Goal: Transaction & Acquisition: Purchase product/service

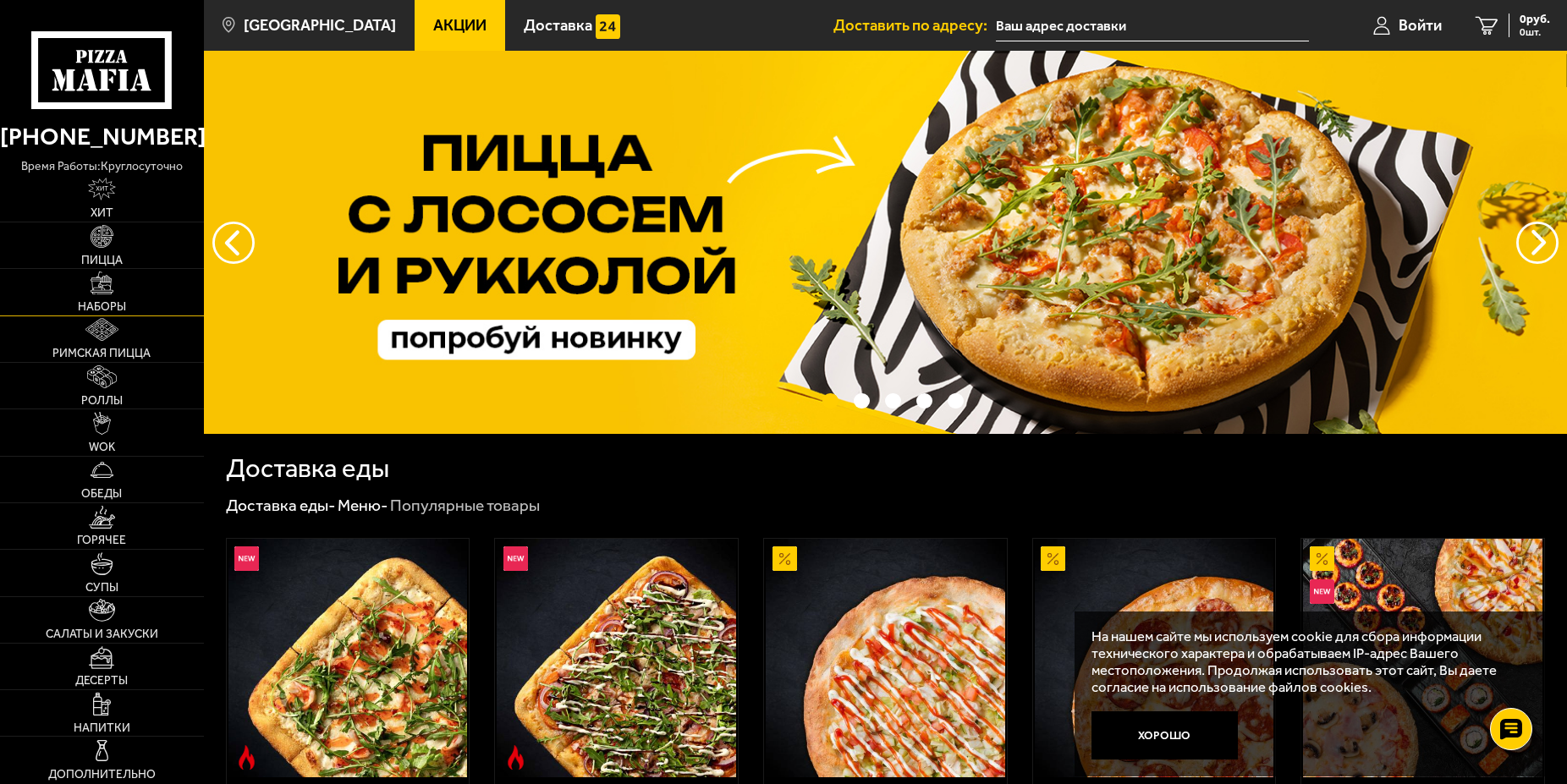
click at [118, 288] on link "Наборы" at bounding box center [102, 291] width 204 height 45
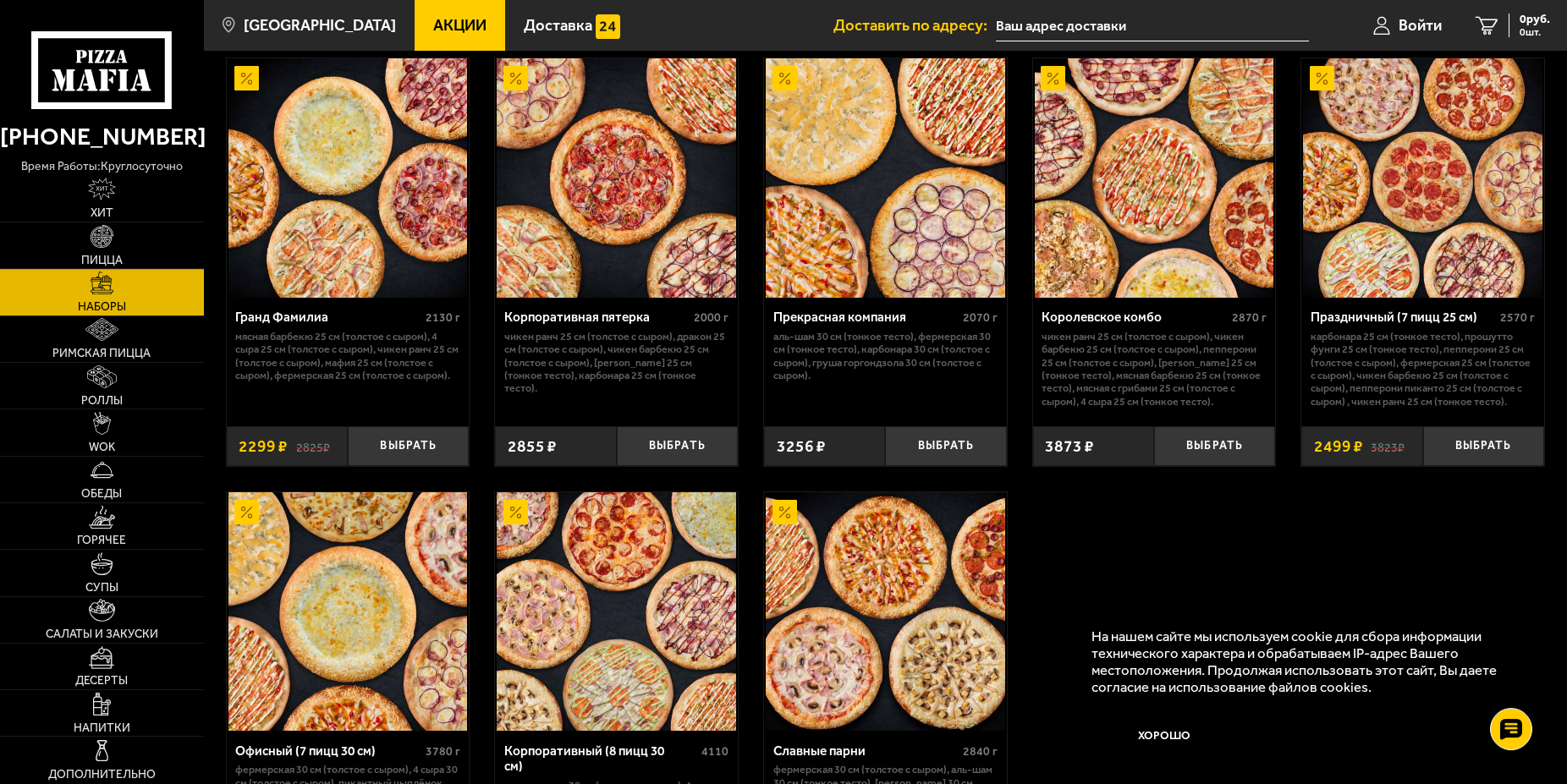
scroll to position [2157, 0]
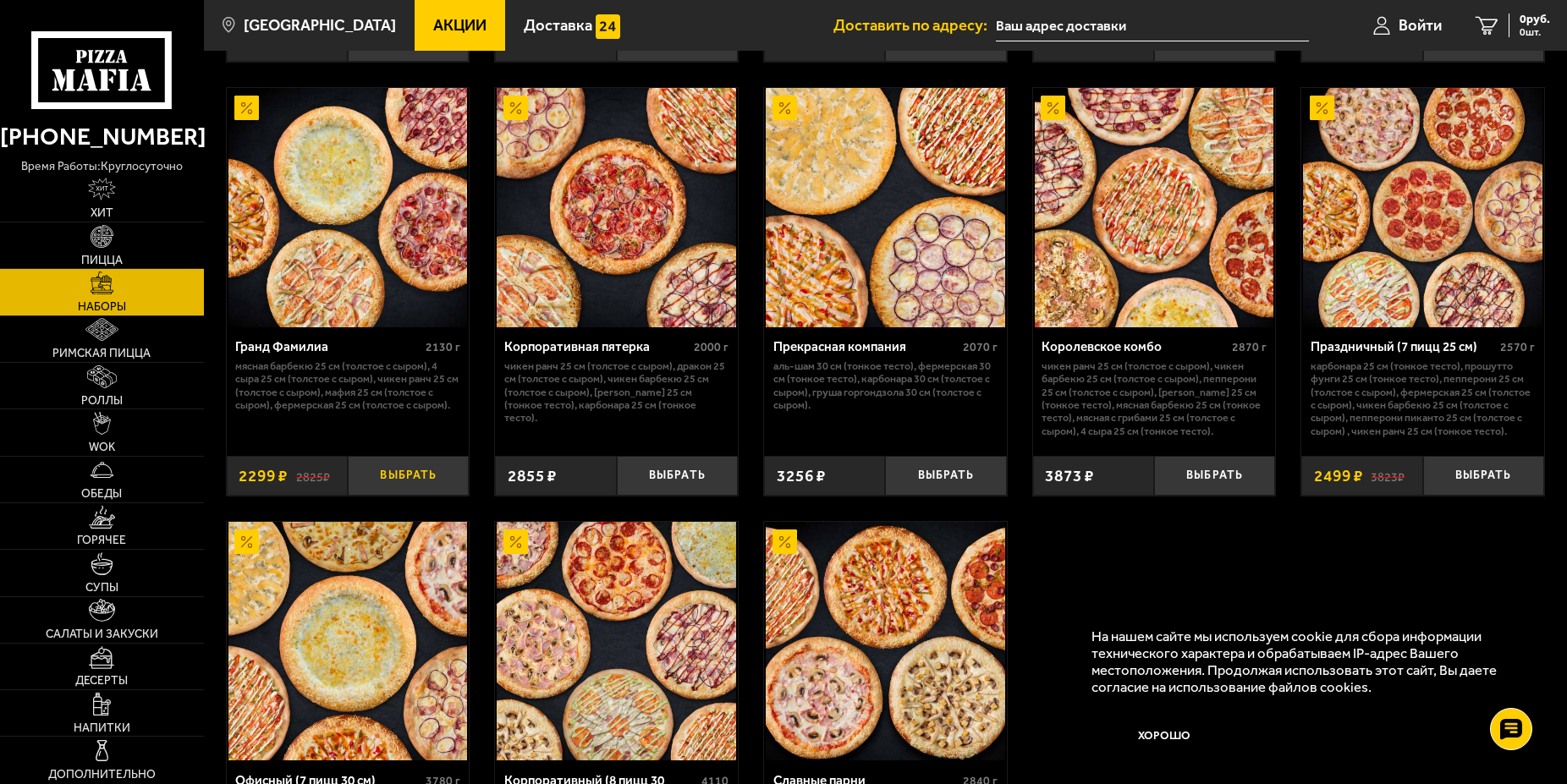
click at [423, 488] on button "Выбрать" at bounding box center [408, 476] width 121 height 39
click at [1468, 25] on icon "1" at bounding box center [1467, 26] width 23 height 19
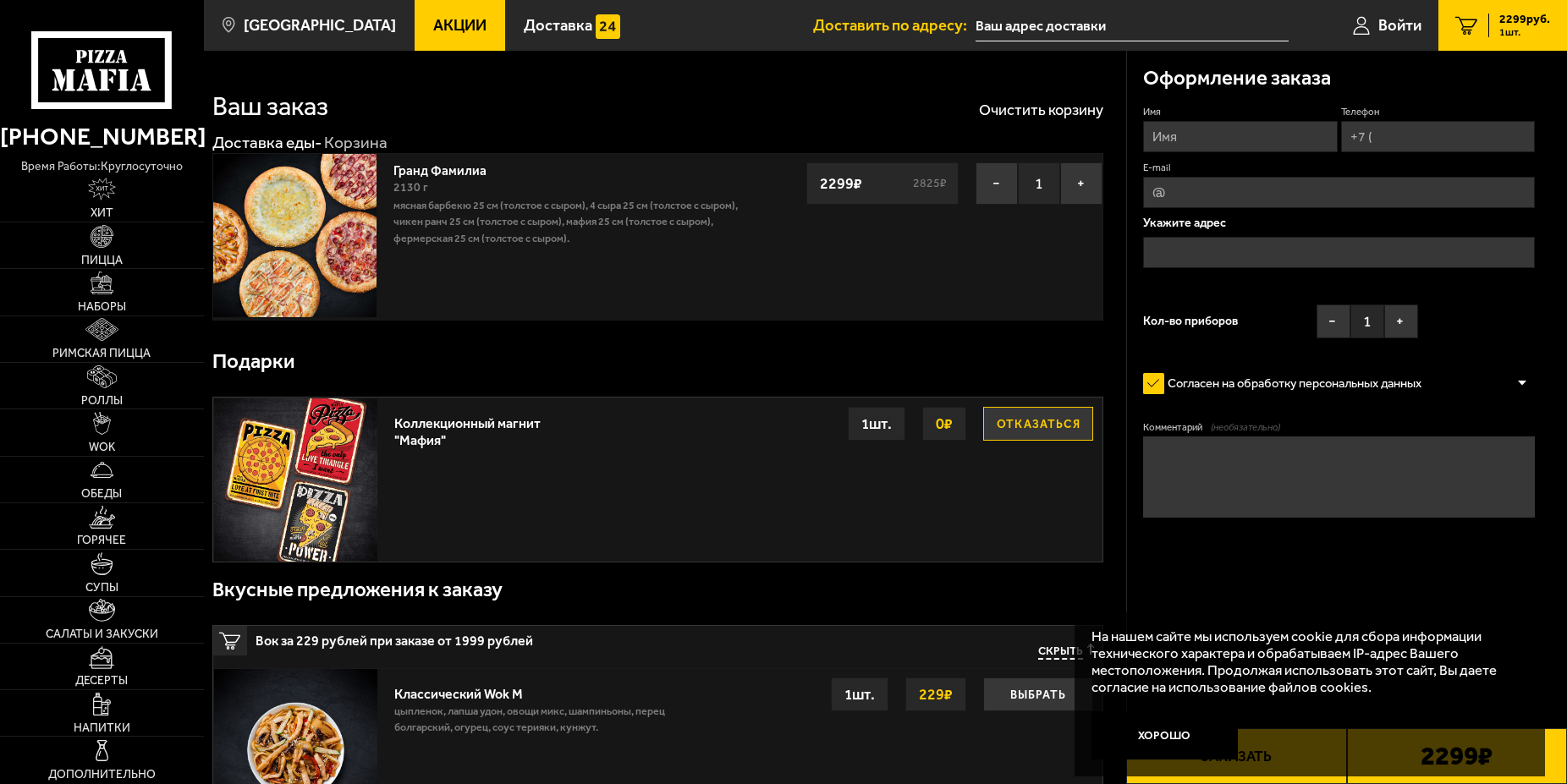
click at [1017, 421] on button "Отказаться" at bounding box center [1038, 423] width 110 height 33
click at [1208, 250] on input "text" at bounding box center [1338, 252] width 392 height 32
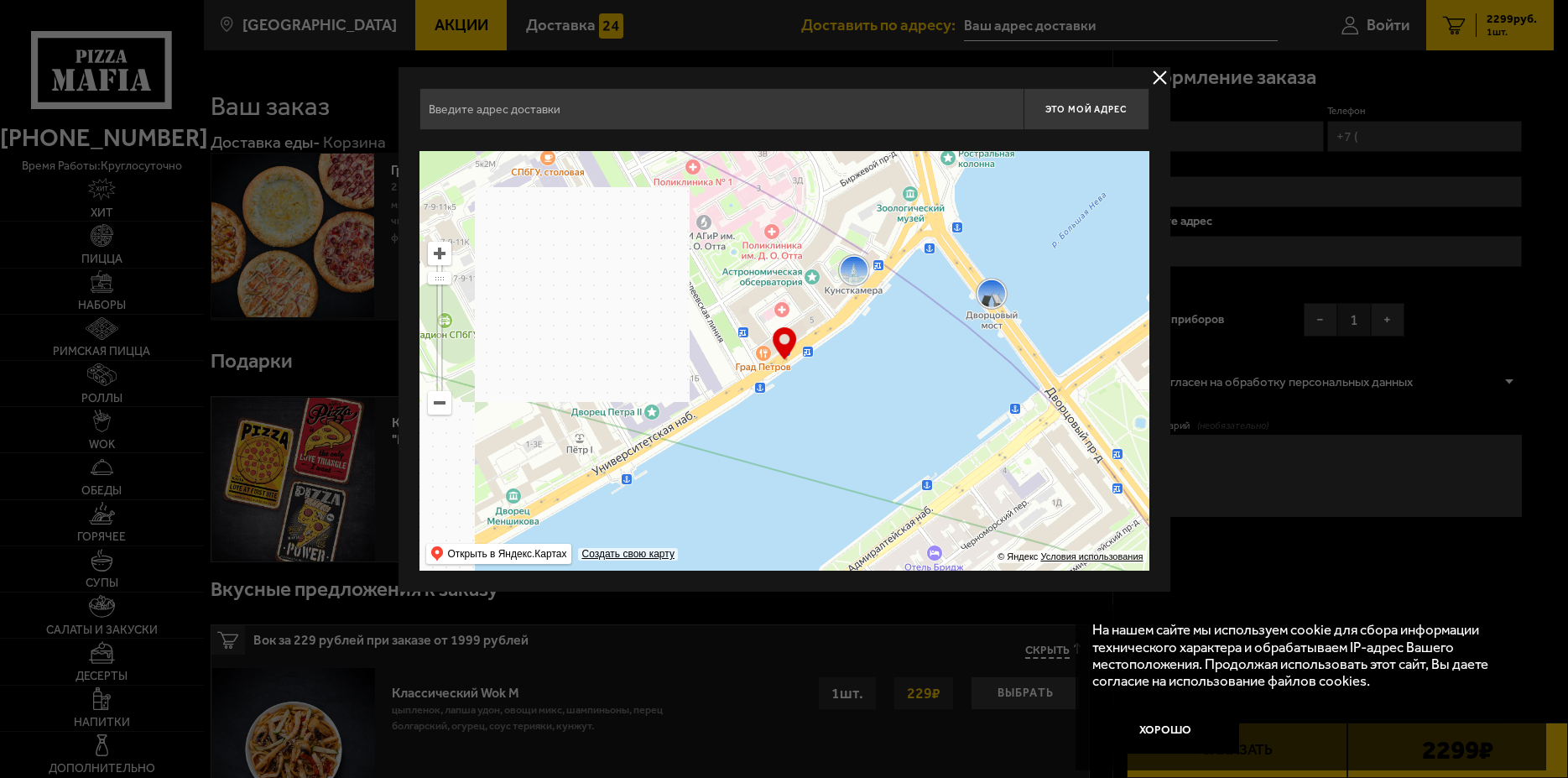
drag, startPoint x: 697, startPoint y: 368, endPoint x: 1211, endPoint y: 479, distance: 525.8
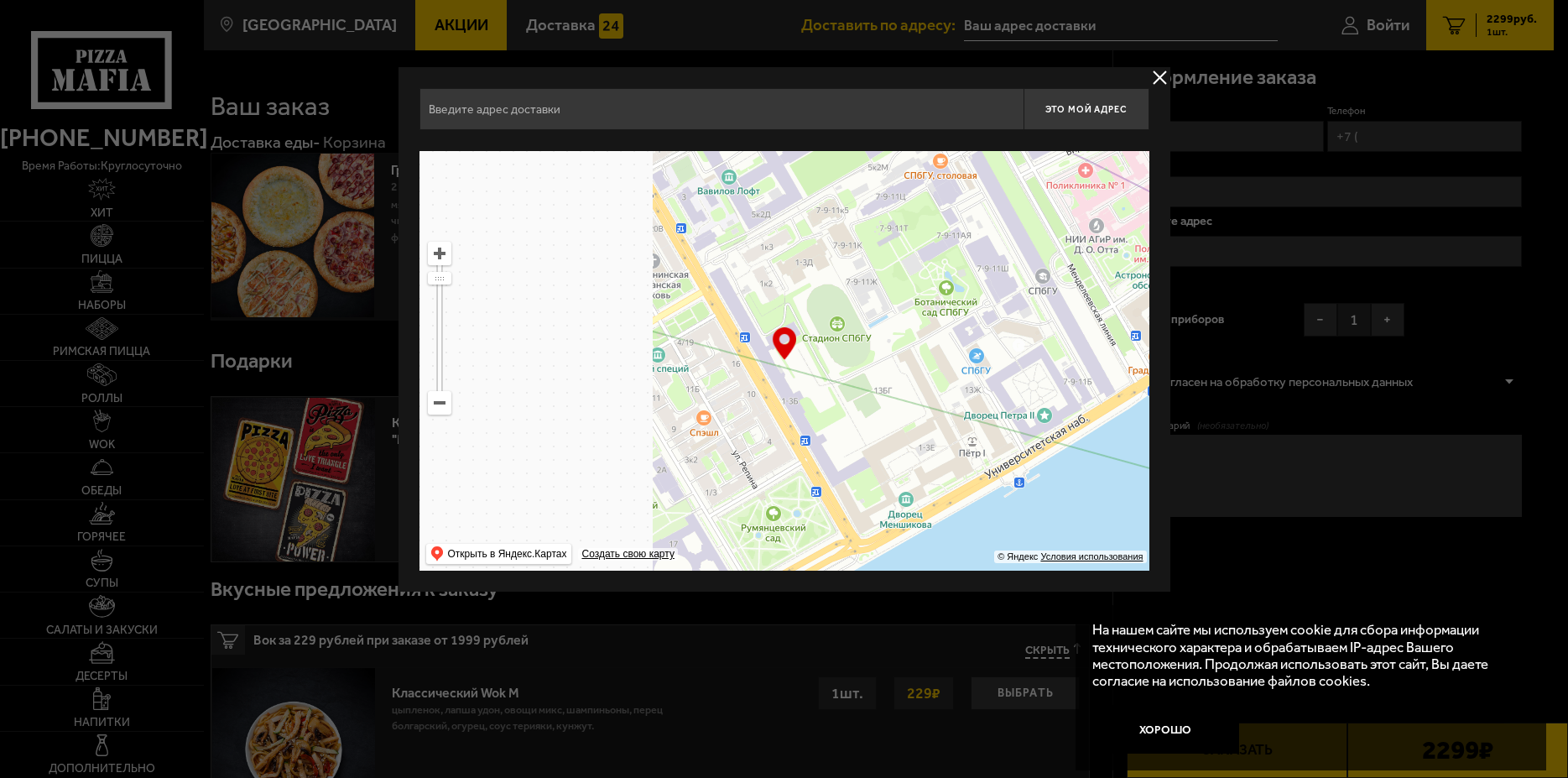
drag, startPoint x: 942, startPoint y: 456, endPoint x: 1236, endPoint y: 469, distance: 294.3
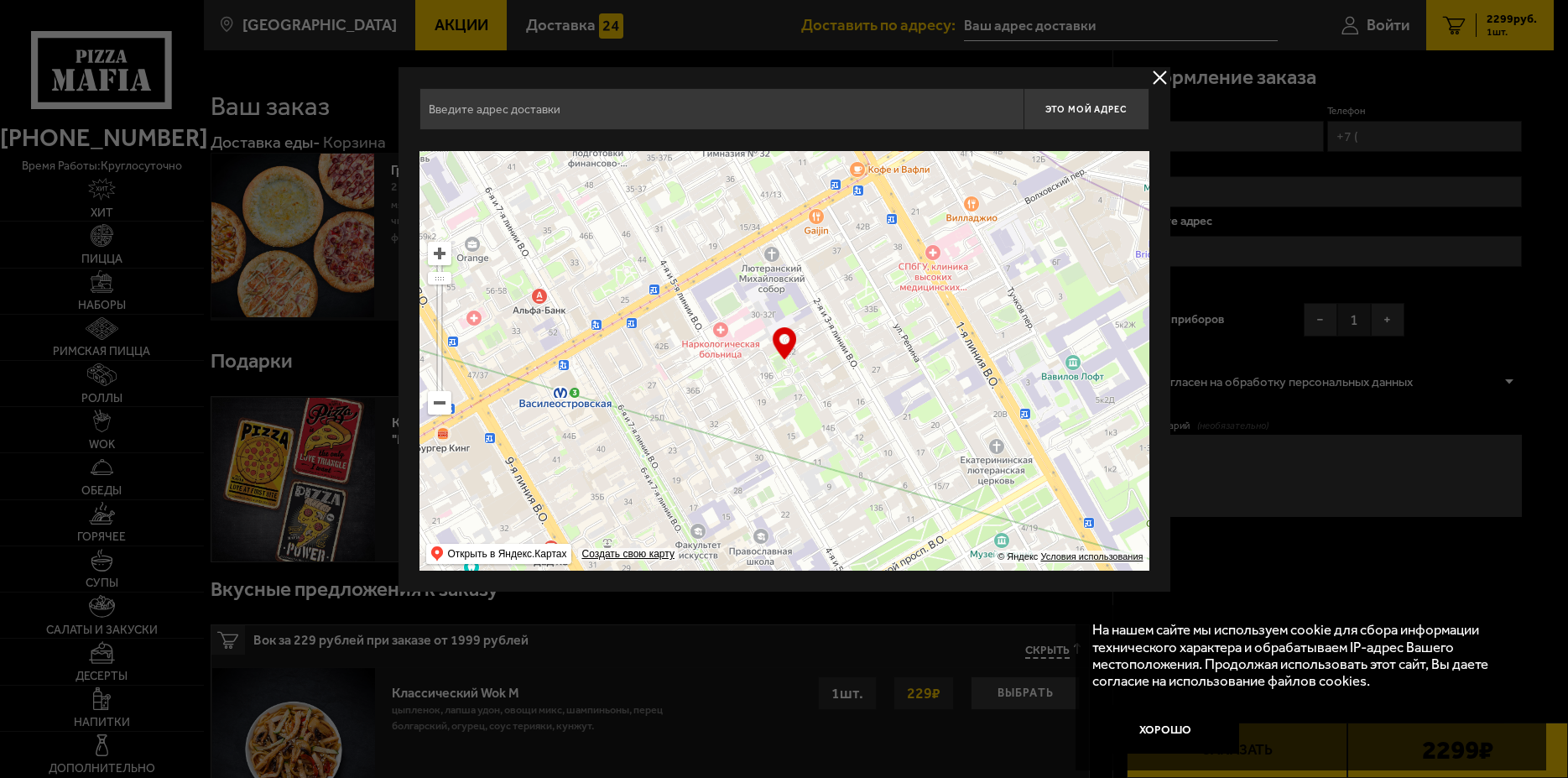
drag, startPoint x: 781, startPoint y: 389, endPoint x: 1052, endPoint y: 504, distance: 294.4
click at [1056, 504] on ymaps at bounding box center [784, 361] width 730 height 419
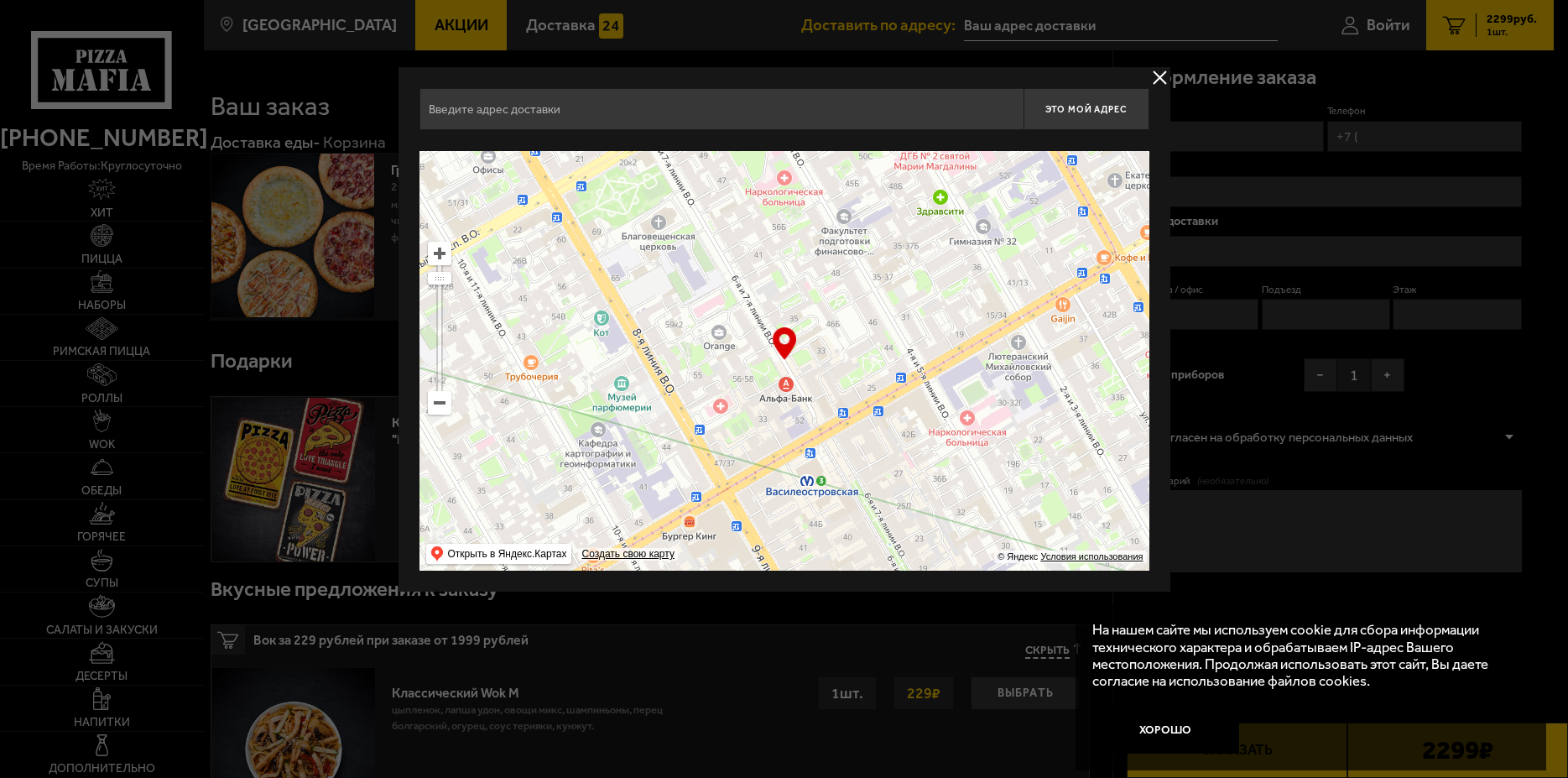
type input "6-я линия Васильевского острова, 33Т"
drag, startPoint x: 600, startPoint y: 344, endPoint x: 864, endPoint y: 537, distance: 327.0
click at [864, 537] on ymaps at bounding box center [784, 361] width 730 height 419
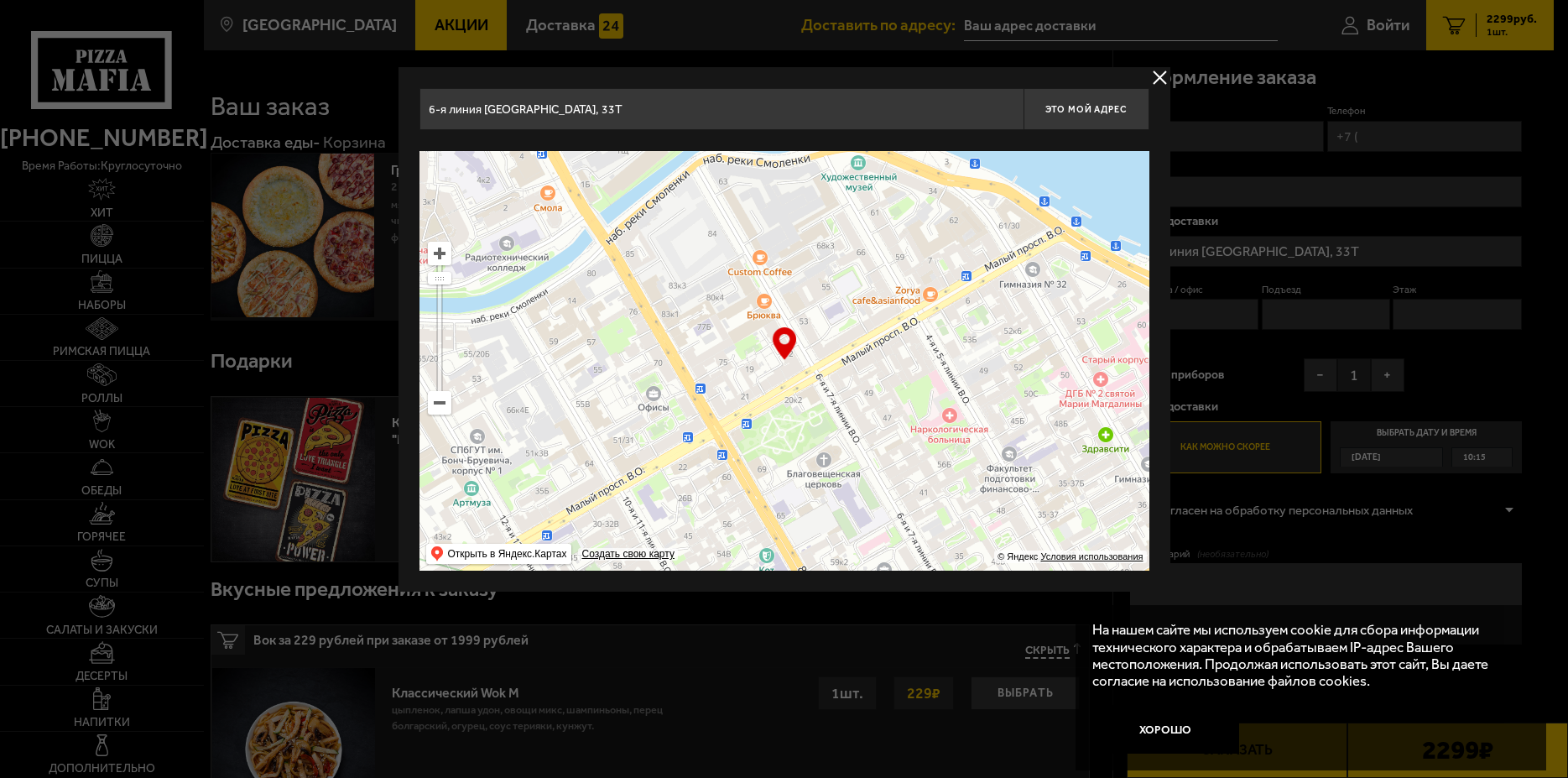
drag, startPoint x: 739, startPoint y: 438, endPoint x: 900, endPoint y: 571, distance: 208.8
click at [900, 571] on div "6-я линия Васильевского острова, 33Т Это мой адрес Найдите адрес перетащив карт…" at bounding box center [784, 329] width 772 height 525
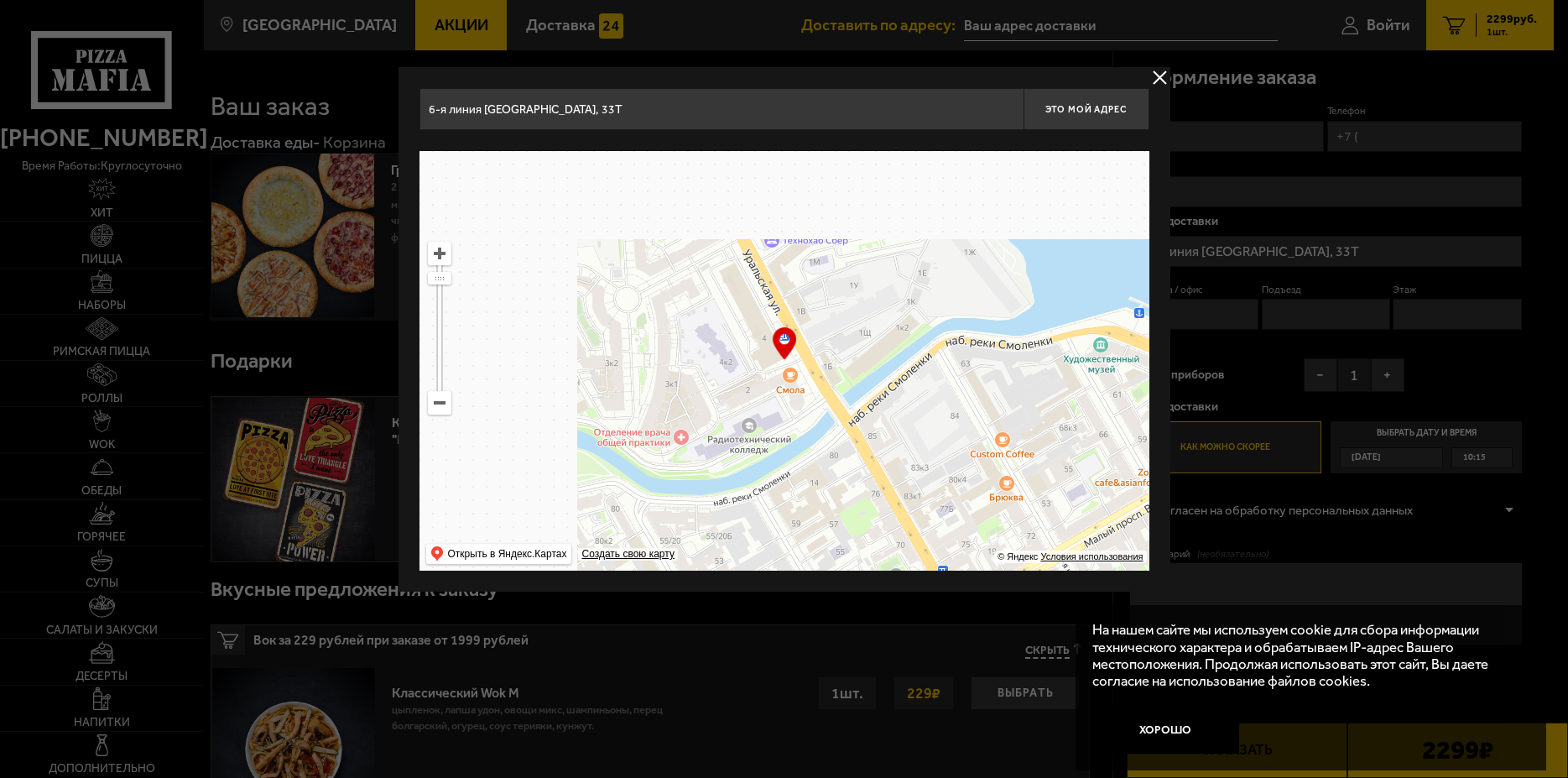
type input "Уральская улица, 4"
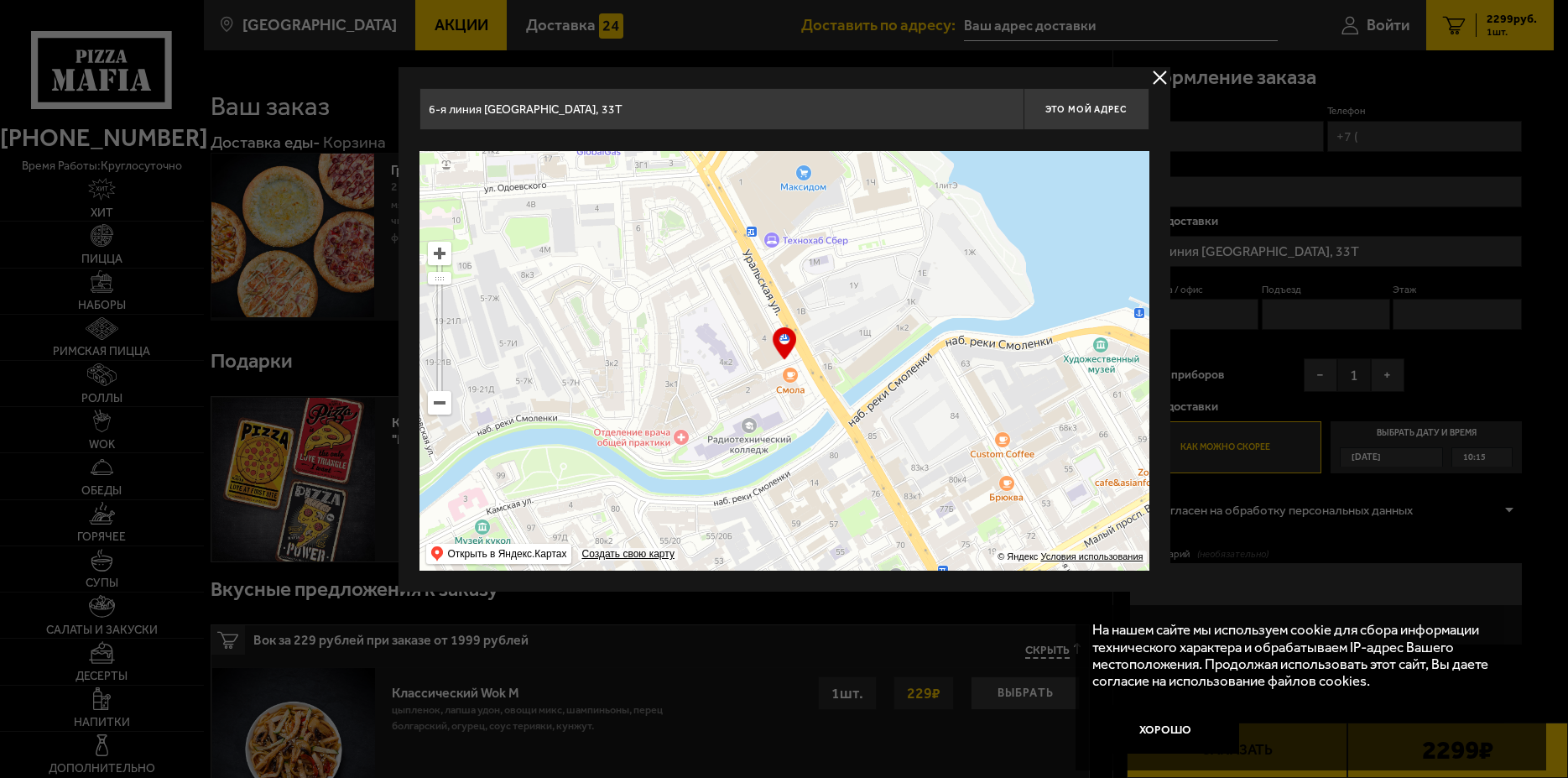
type input "Уральская улица, 4"
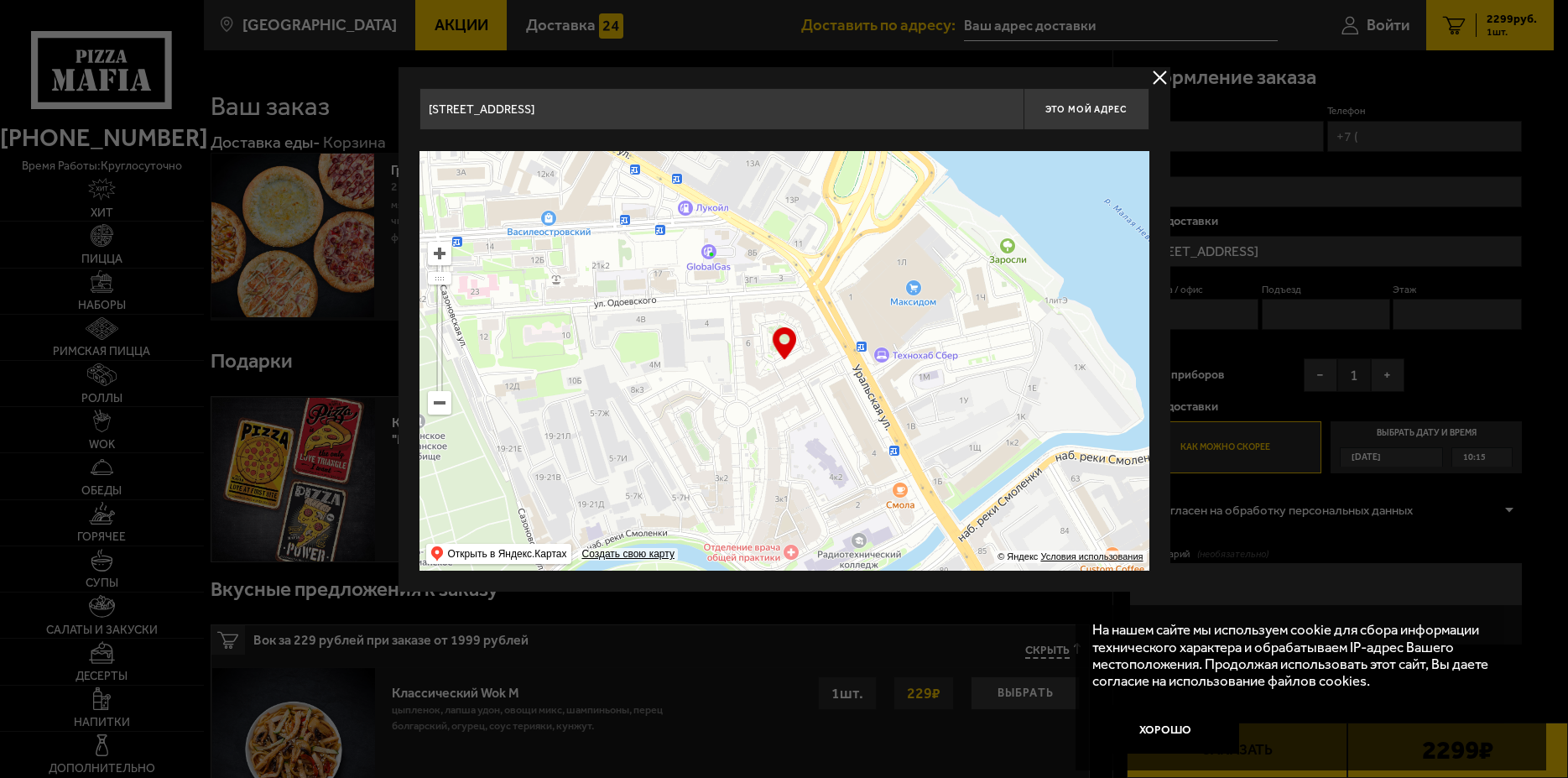
drag, startPoint x: 832, startPoint y: 478, endPoint x: 918, endPoint y: 588, distance: 139.6
click at [918, 588] on div "Уральская улица, 4 Это мой адрес Найдите адрес перетащив карту … © Яндекс Услов…" at bounding box center [784, 329] width 772 height 525
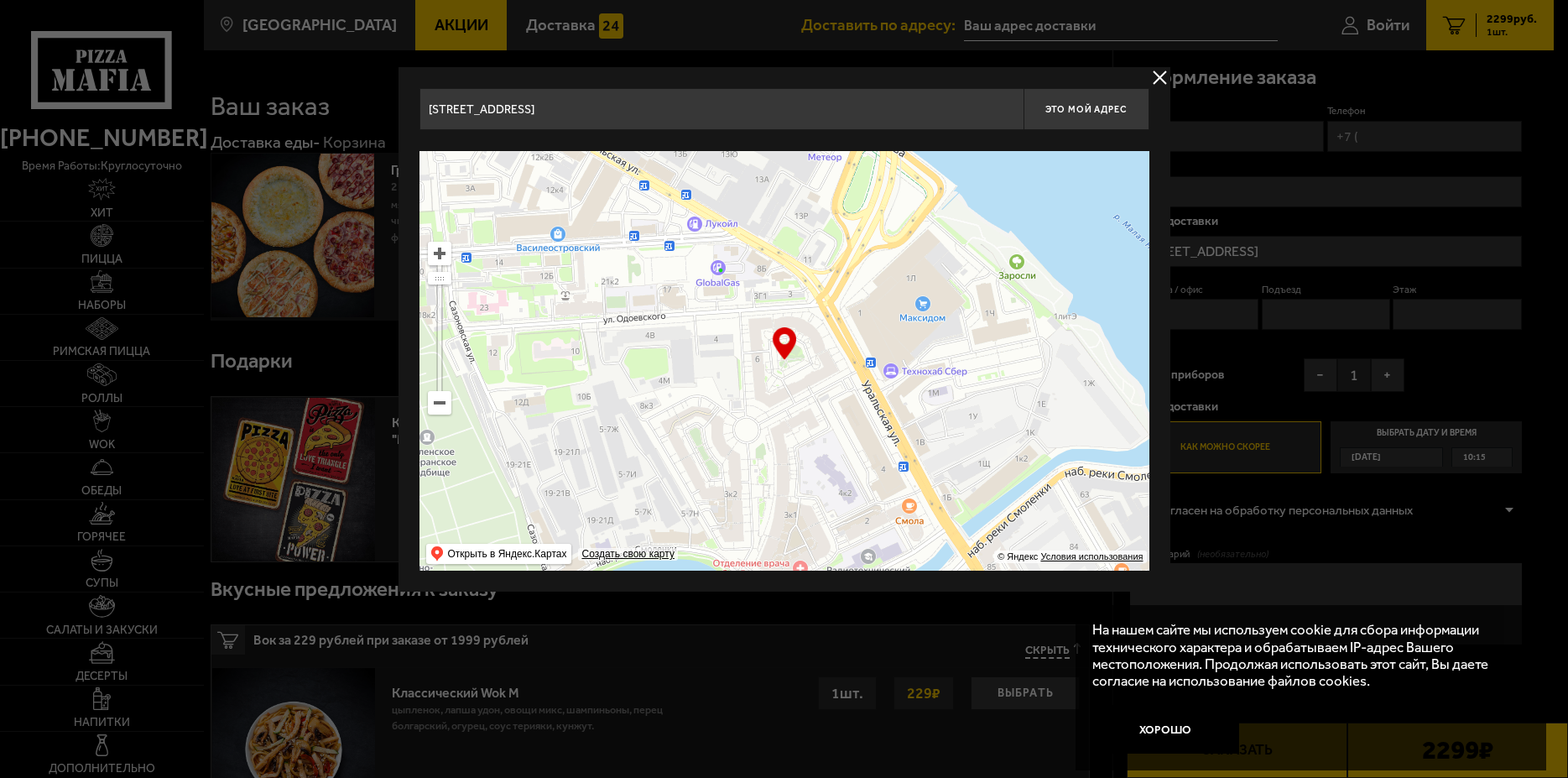
type input "Уральская улица, 6"
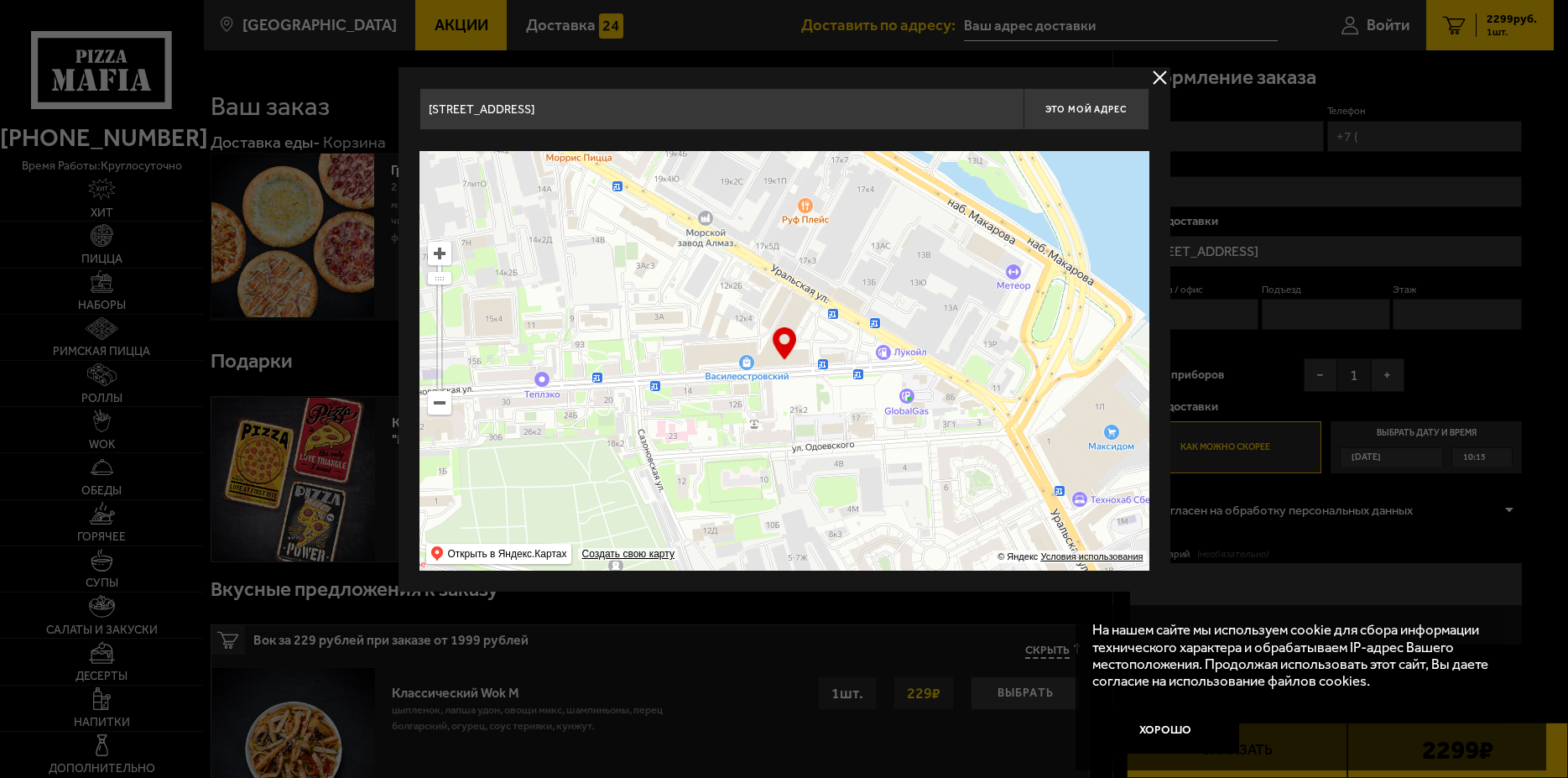
drag, startPoint x: 830, startPoint y: 485, endPoint x: 909, endPoint y: 521, distance: 86.8
click at [909, 521] on ymaps at bounding box center [784, 361] width 730 height 419
type input "Уральская улица, 10к1Б"
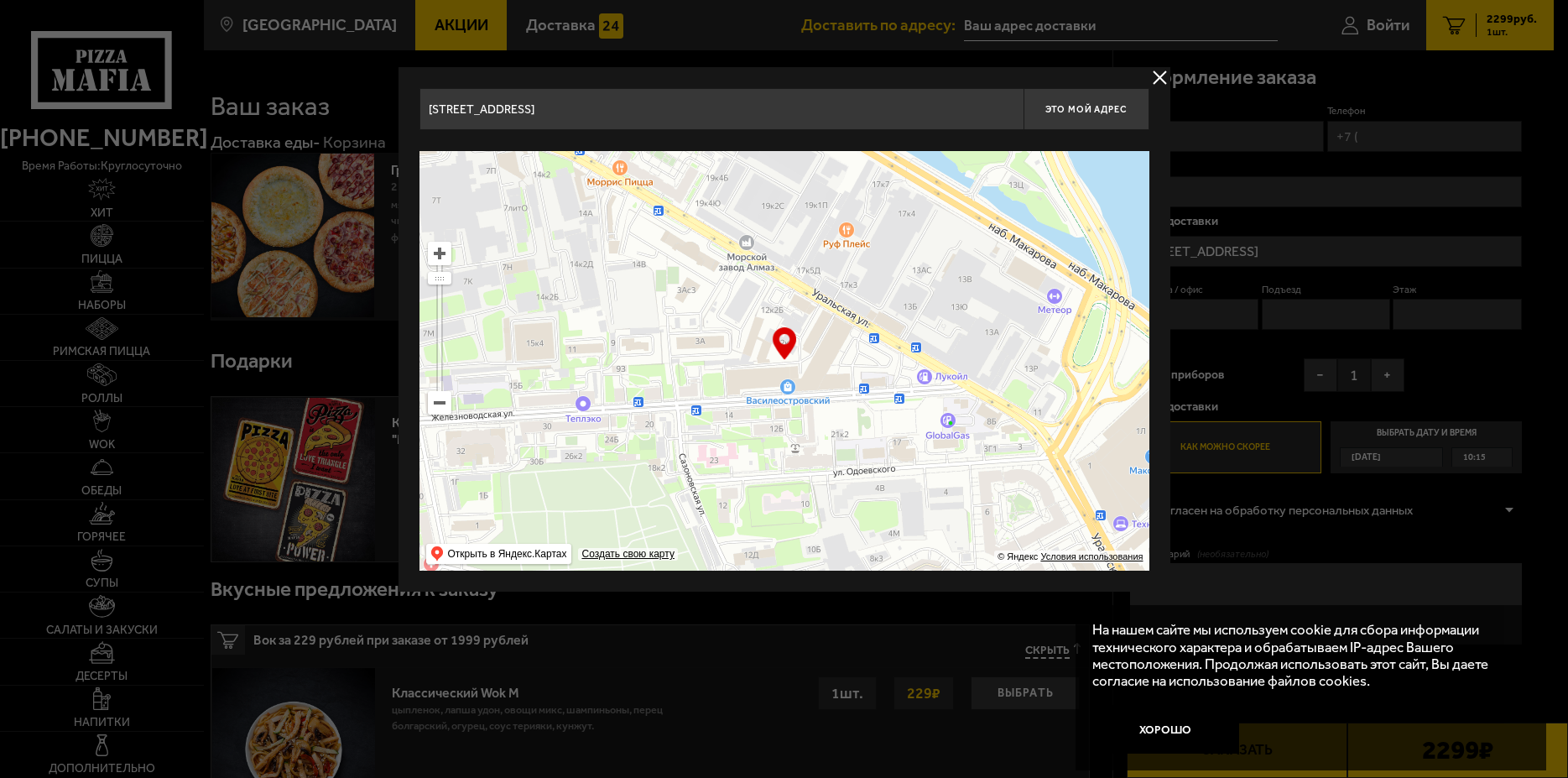
type input "Уральская улица, 10к1"
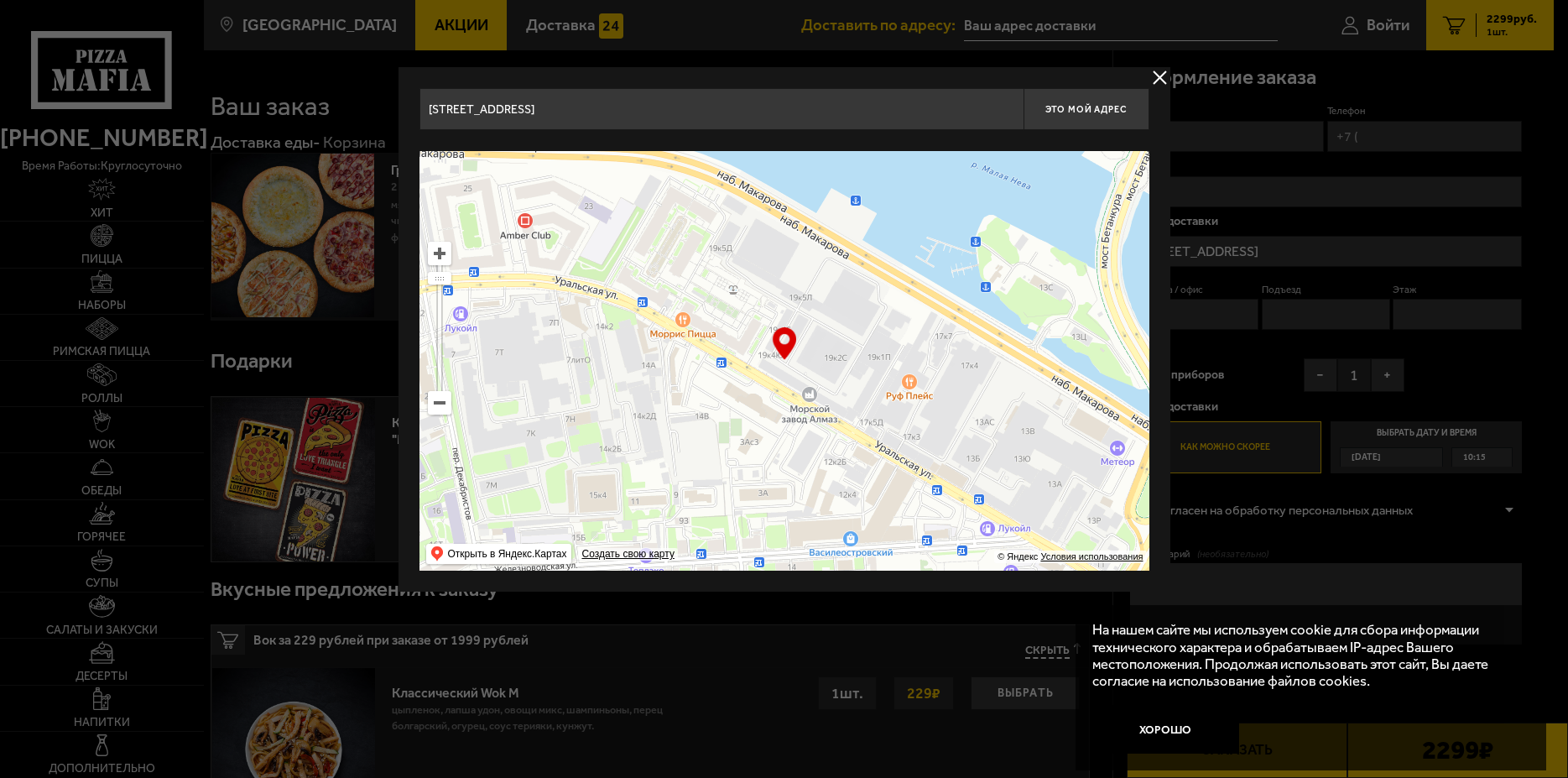
type input "Уральская улица, 19к4Б"
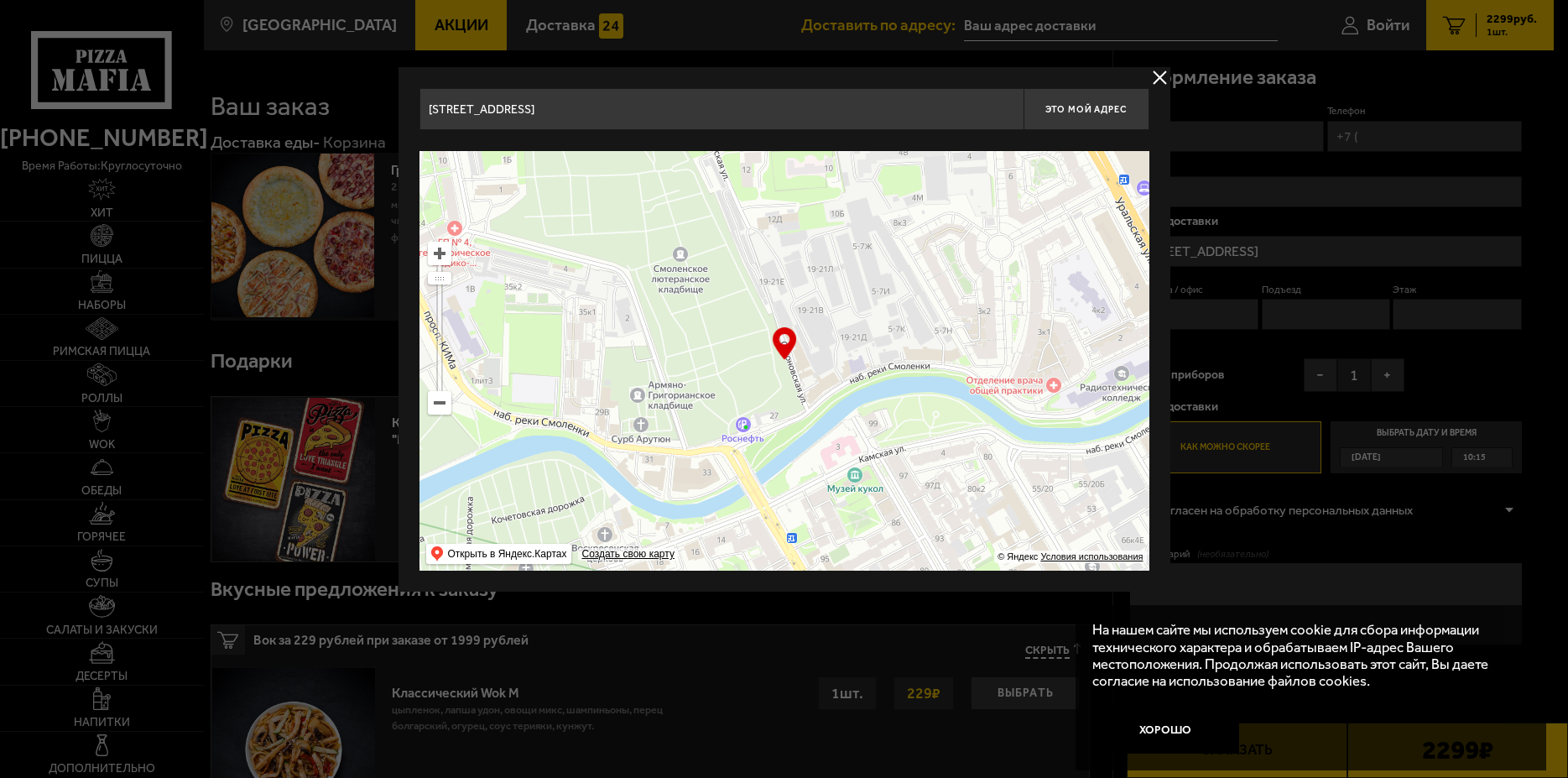
drag, startPoint x: 689, startPoint y: 374, endPoint x: 739, endPoint y: 41, distance: 336.7
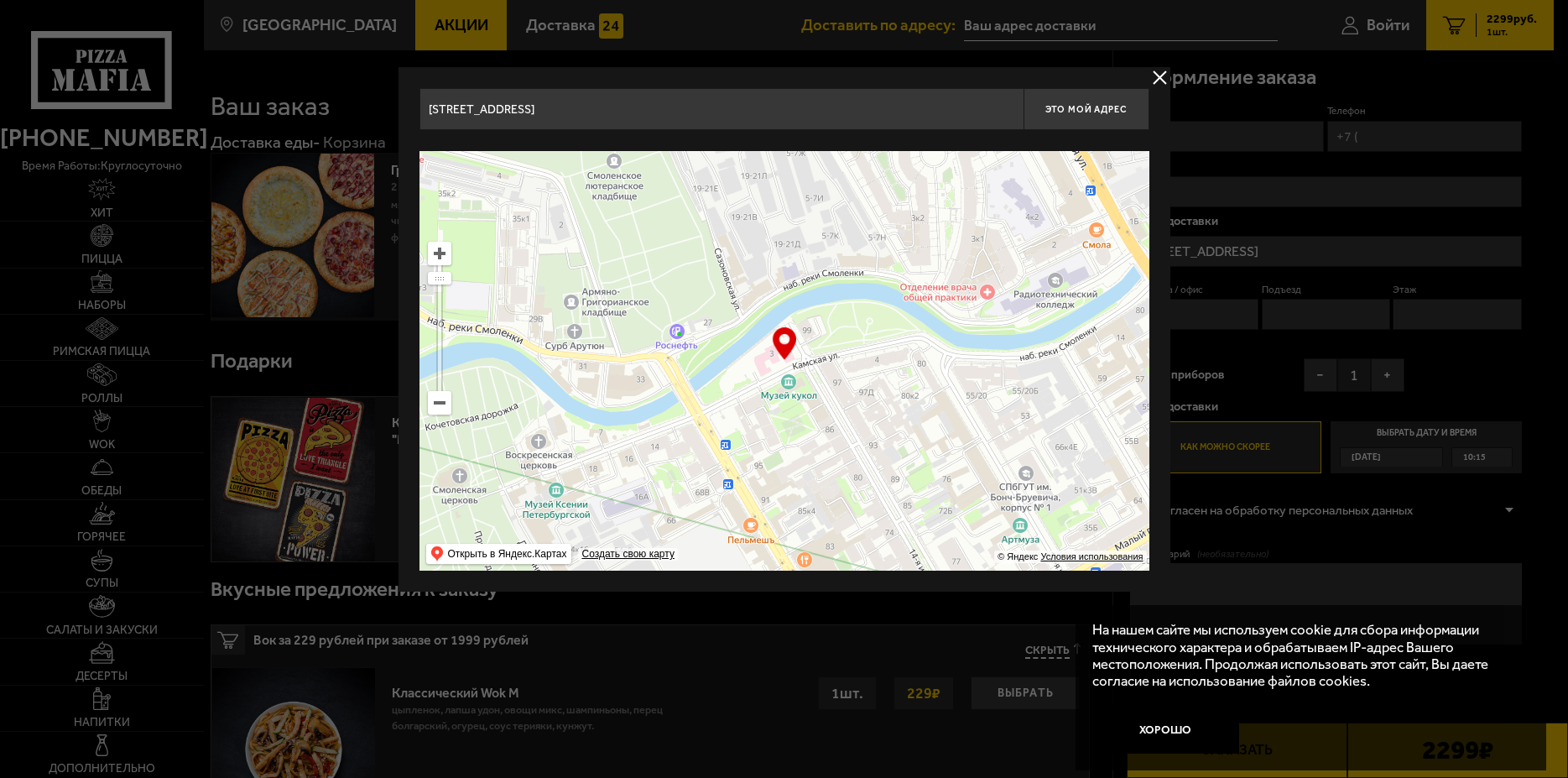
type input "Камская улица, 3"
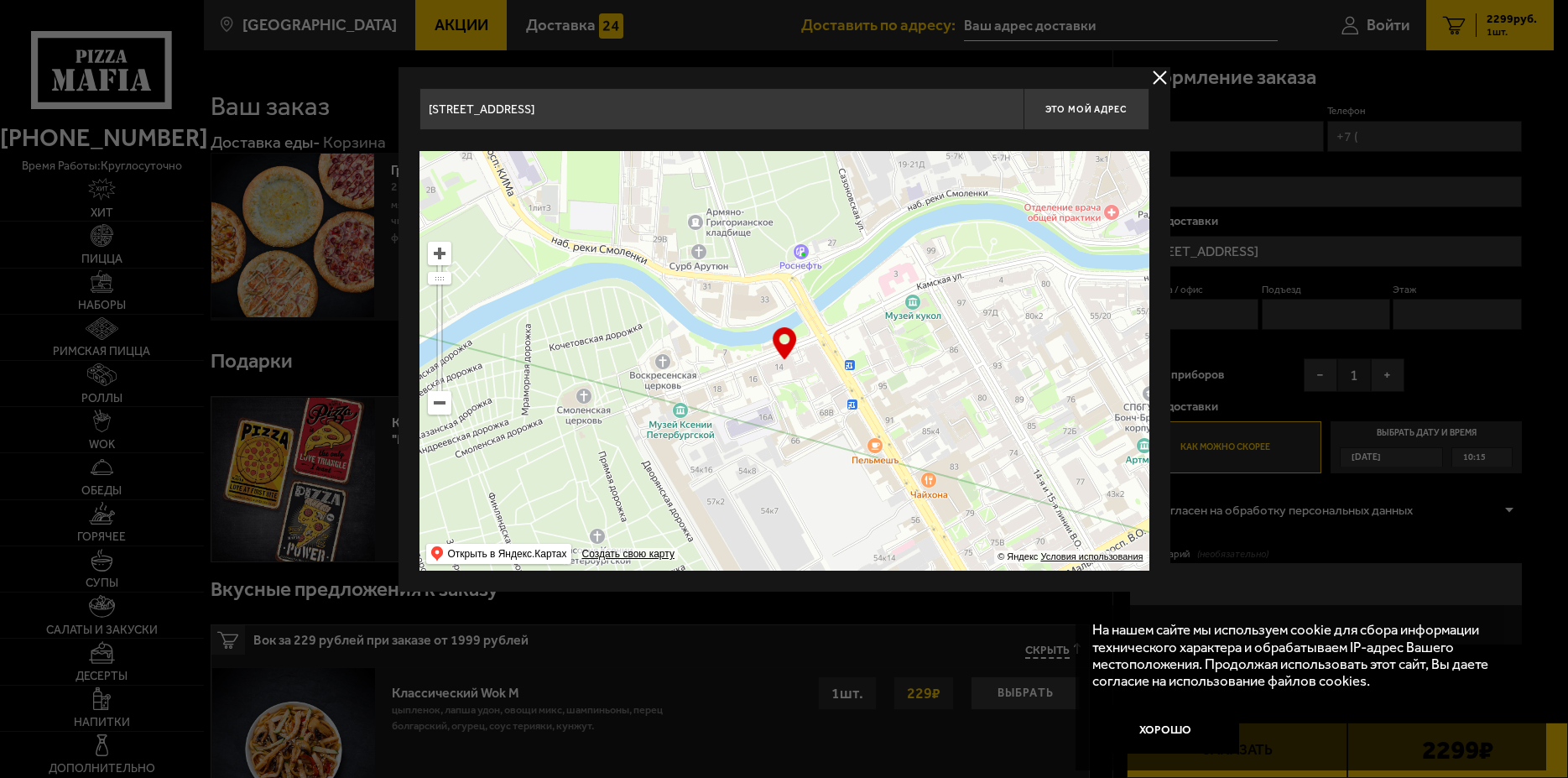
type input "Камская улица, 14"
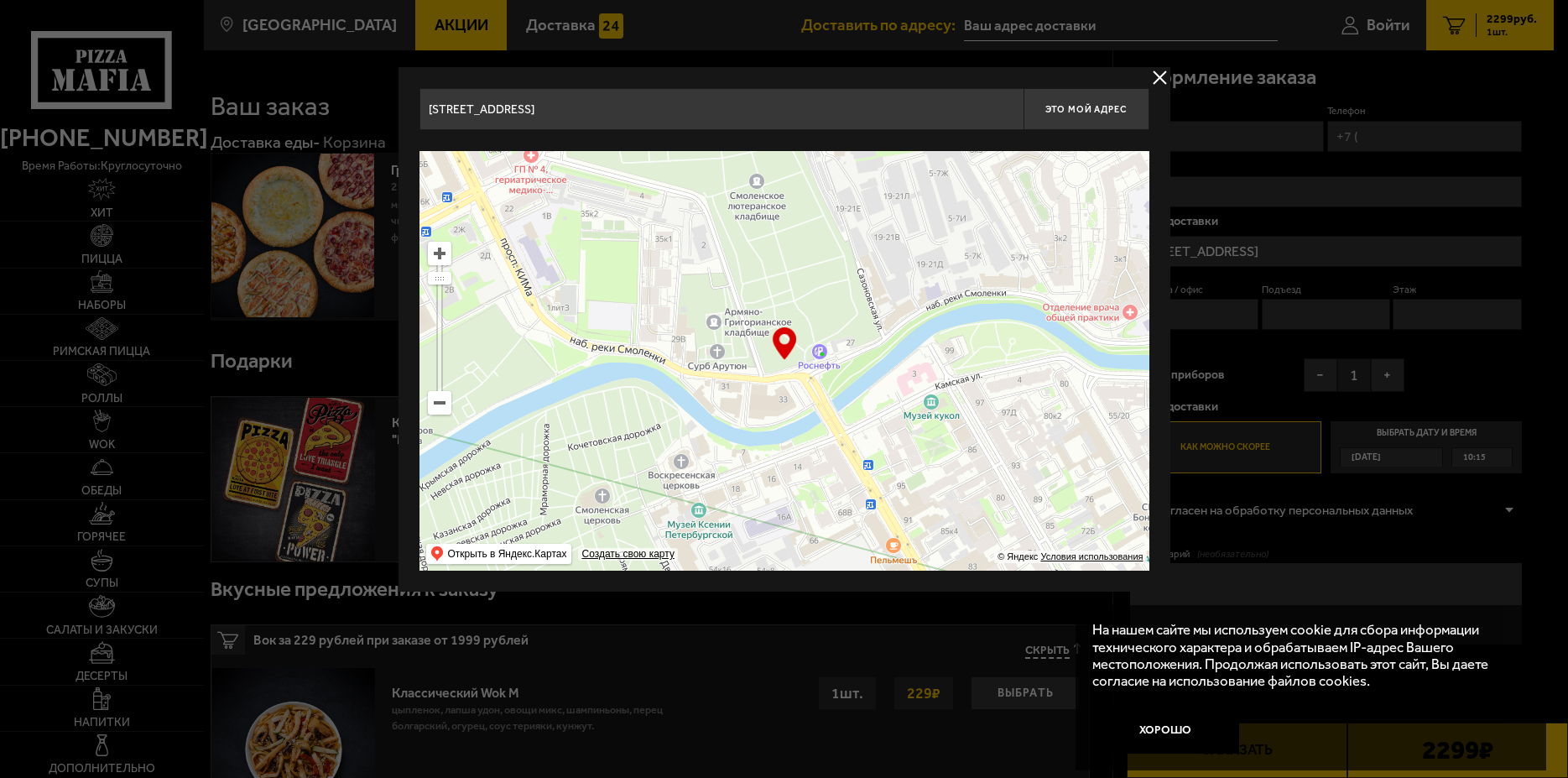
drag, startPoint x: 756, startPoint y: 459, endPoint x: 904, endPoint y: 480, distance: 149.5
click at [904, 480] on ymaps at bounding box center [784, 361] width 730 height 419
click at [439, 257] on ymaps at bounding box center [439, 253] width 22 height 22
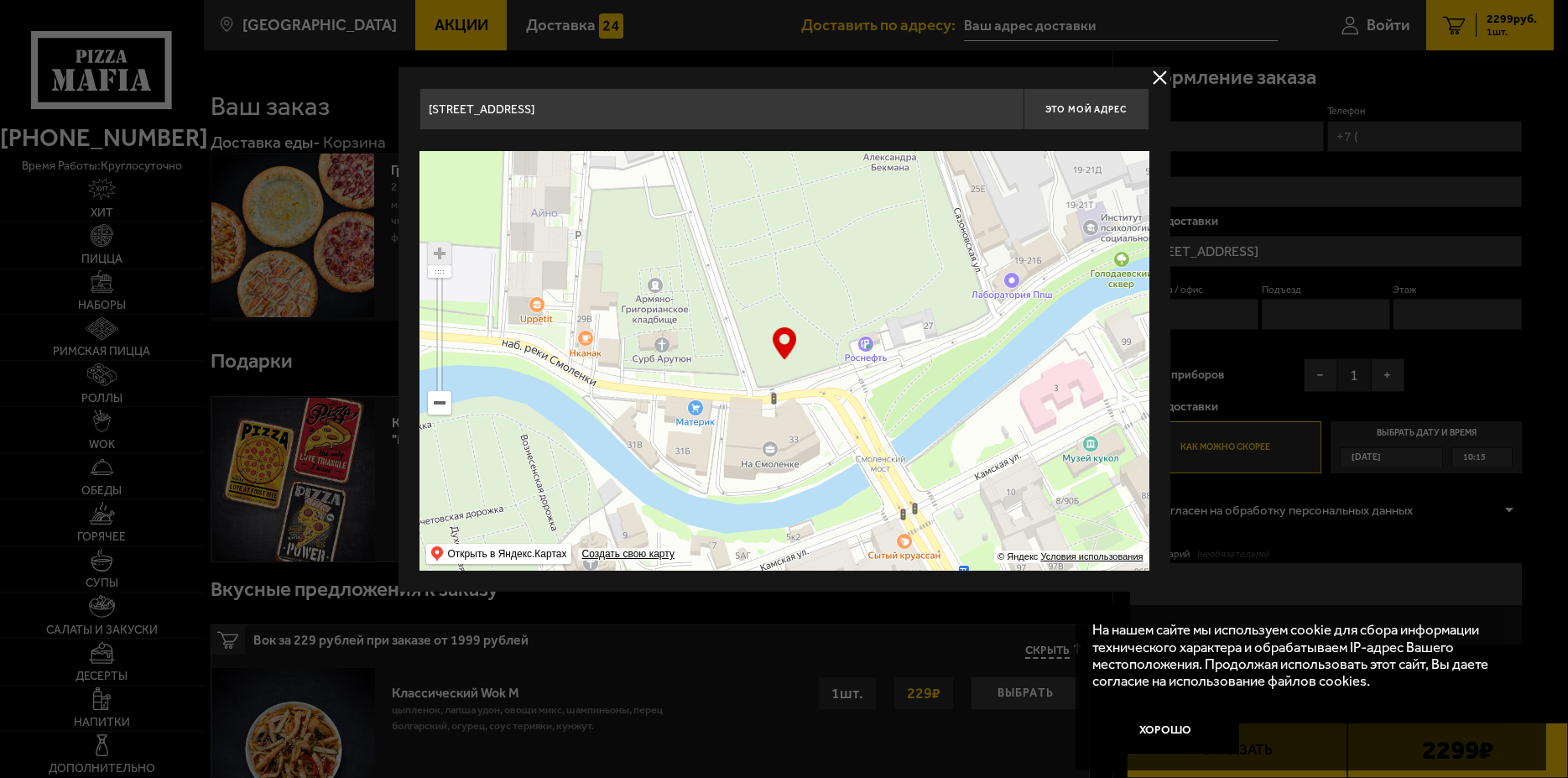
click at [693, 412] on ymaps at bounding box center [784, 361] width 730 height 419
drag, startPoint x: 788, startPoint y: 344, endPoint x: 695, endPoint y: 403, distance: 110.1
click at [695, 403] on div "… © Яндекс Условия использования Открыть в Яндекс.Картах Создать свою карту" at bounding box center [784, 361] width 730 height 419
click at [695, 411] on ymaps at bounding box center [784, 361] width 730 height 419
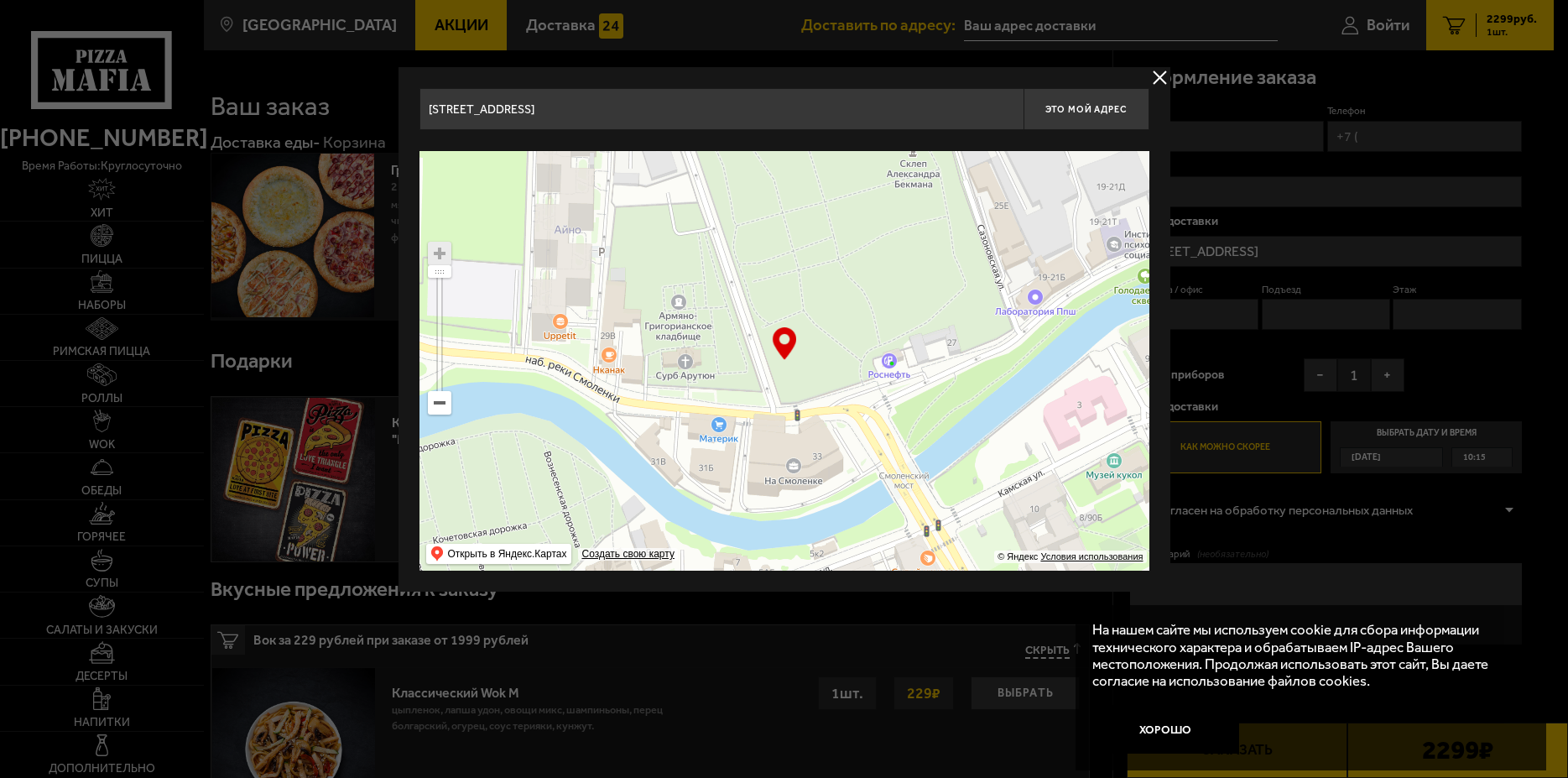
drag, startPoint x: 685, startPoint y: 436, endPoint x: 710, endPoint y: 453, distance: 30.2
click at [710, 453] on ymaps at bounding box center [784, 361] width 730 height 419
click at [718, 427] on ymaps at bounding box center [784, 361] width 730 height 419
click at [718, 428] on ymaps at bounding box center [784, 361] width 730 height 419
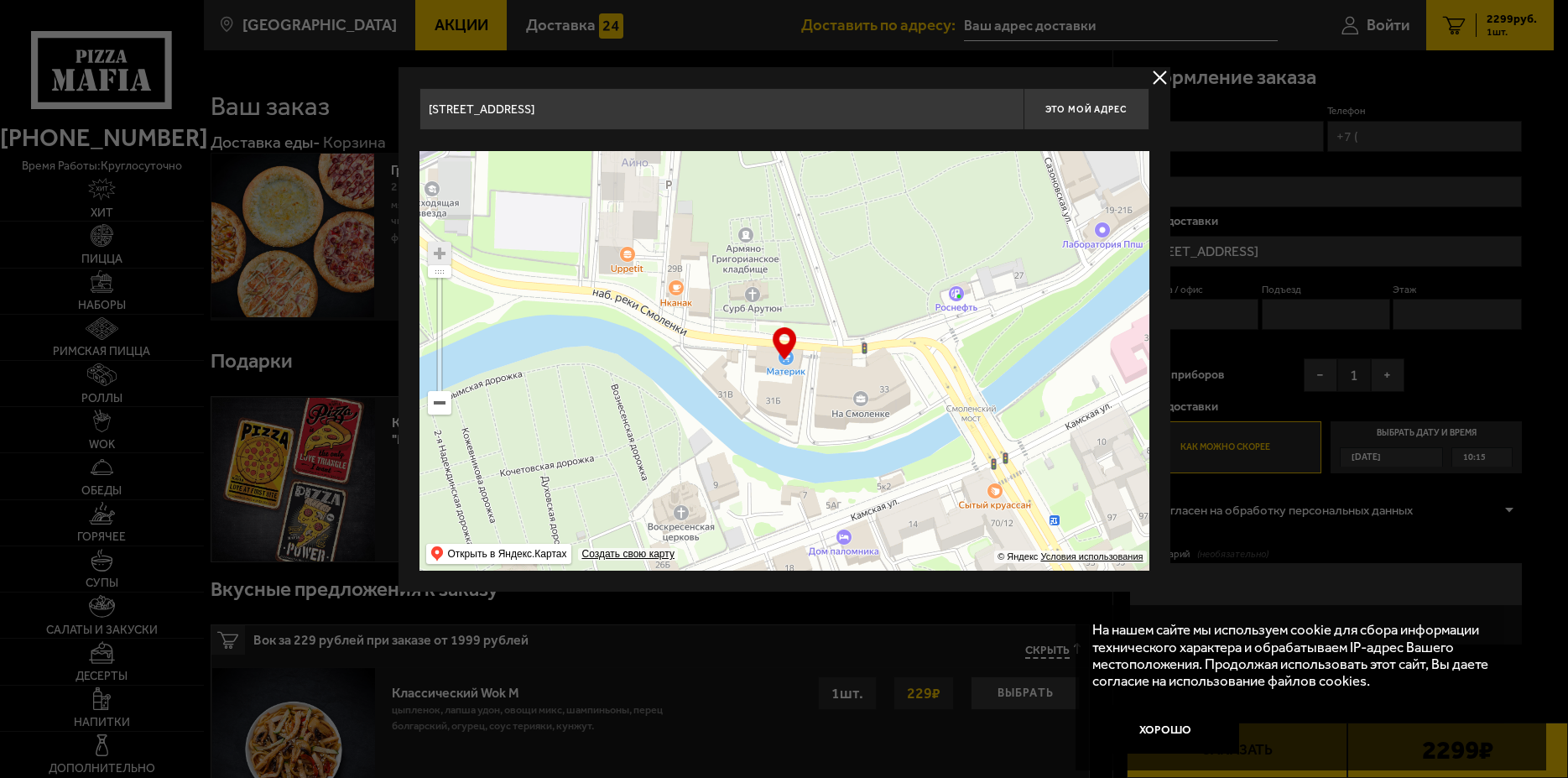
type input "[STREET_ADDRESS]"
click at [1085, 114] on span "Это мой адрес" at bounding box center [1085, 109] width 81 height 11
type input "[STREET_ADDRESS]"
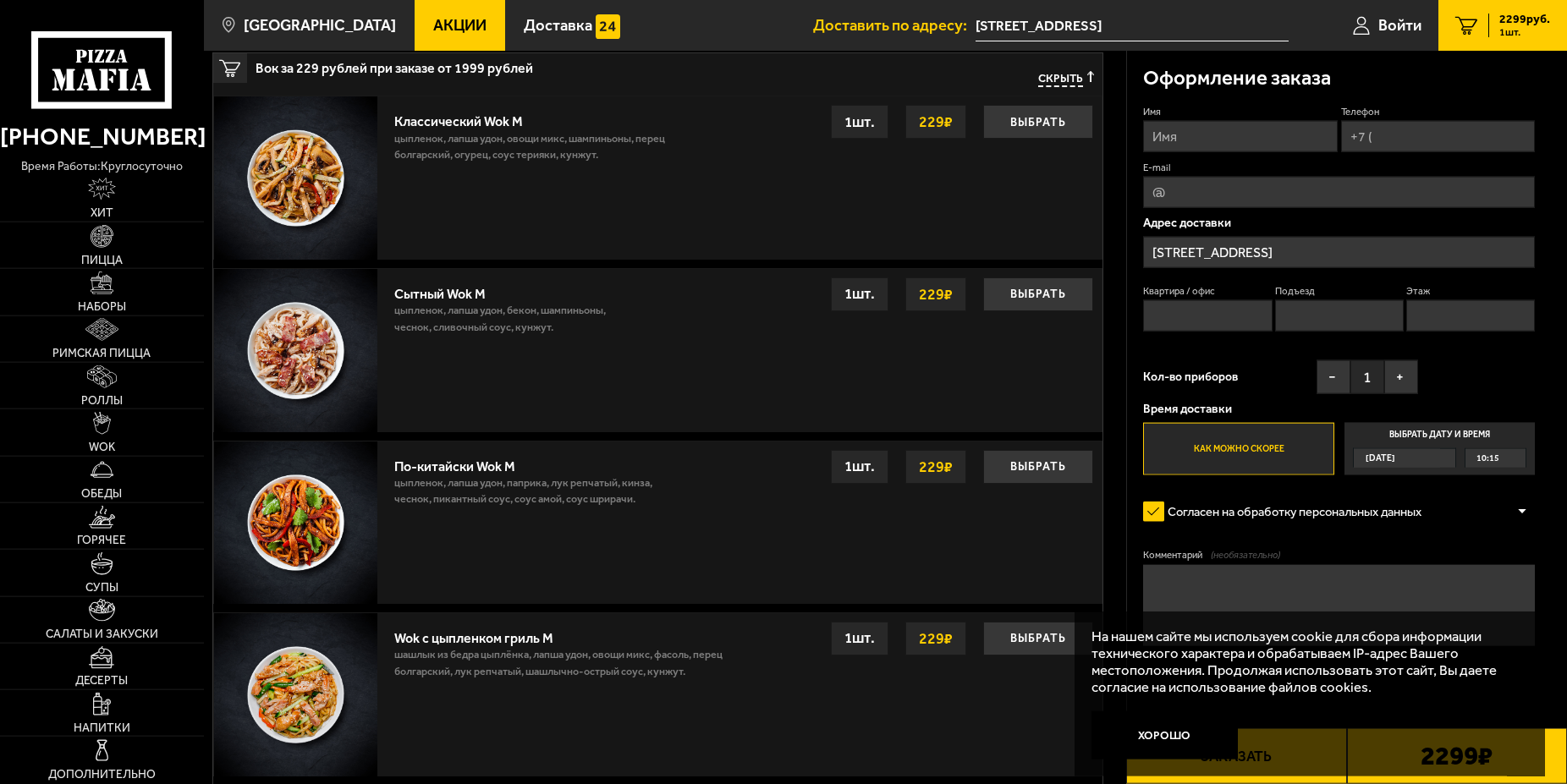
scroll to position [611, 0]
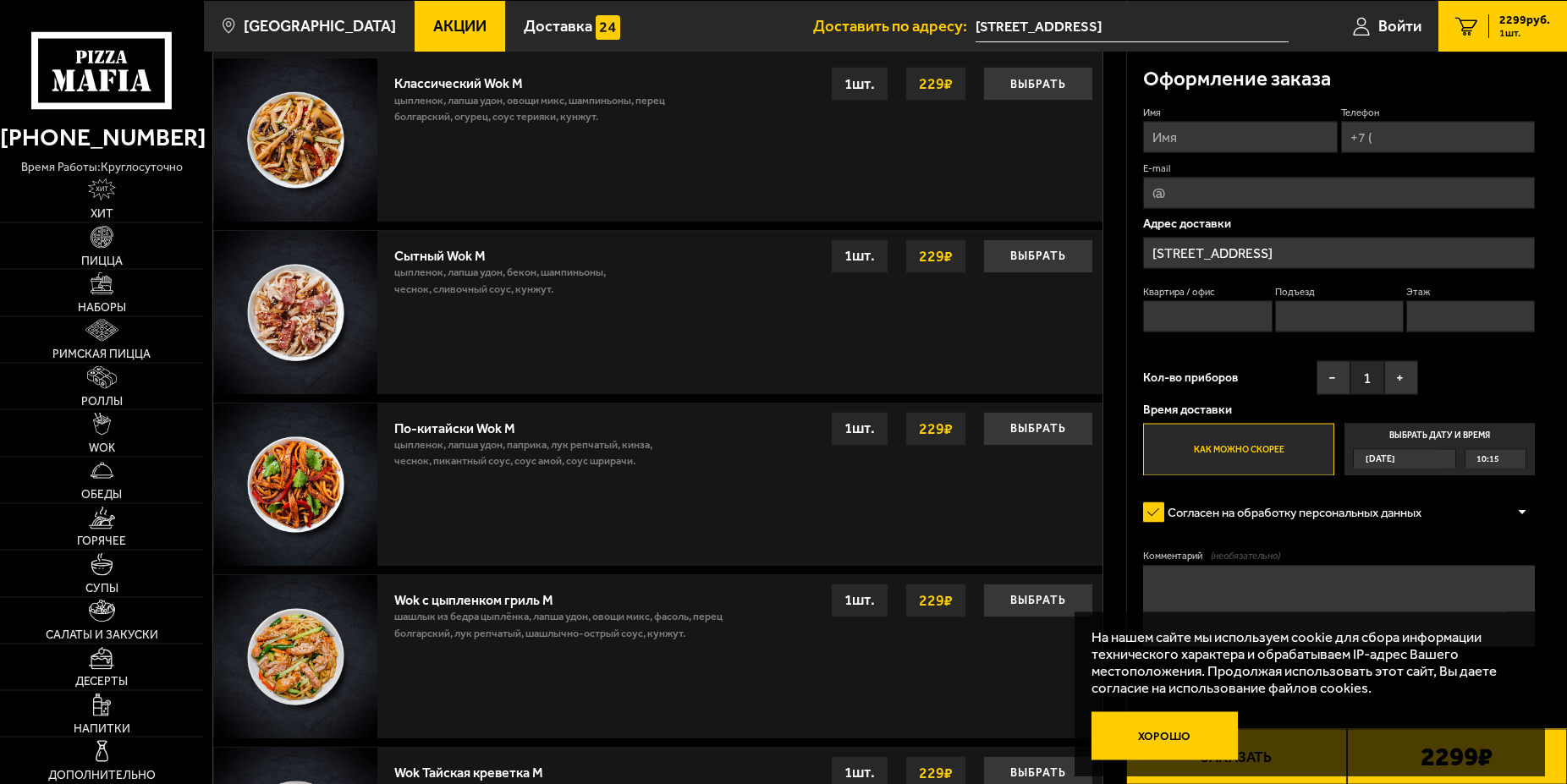
click at [1175, 738] on button "Хорошо" at bounding box center [1165, 735] width 147 height 49
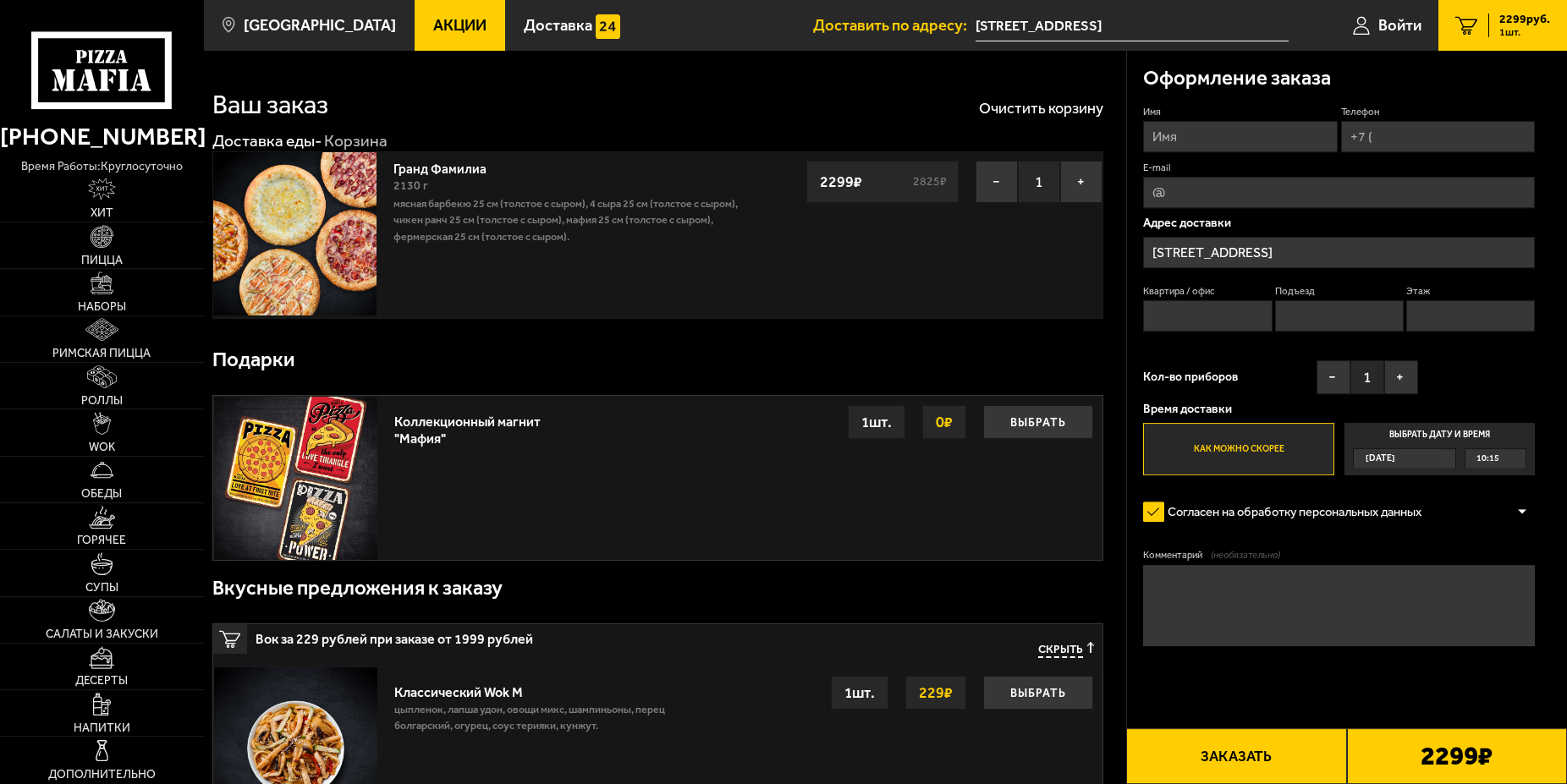
scroll to position [0, 0]
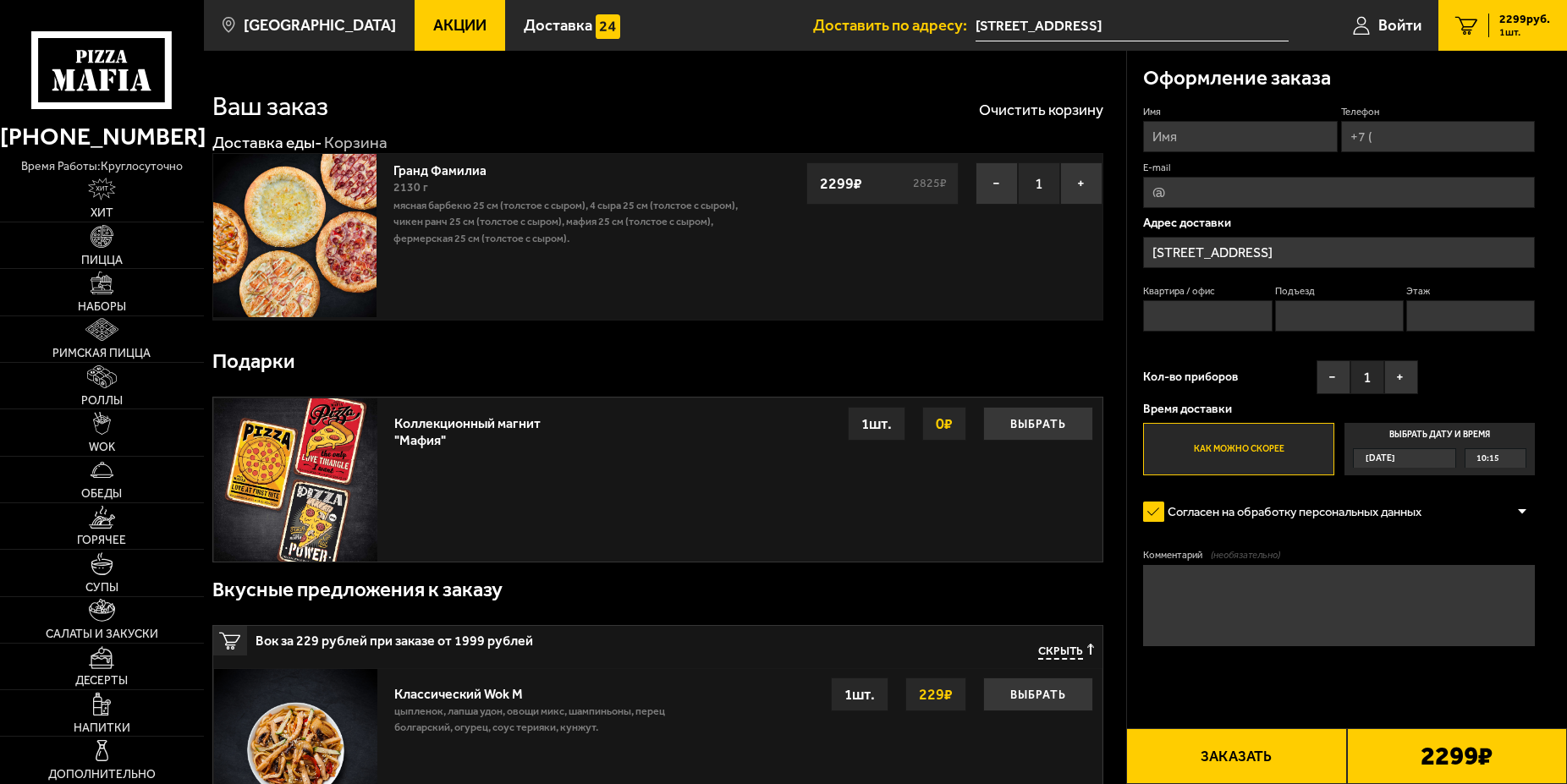
click at [1409, 436] on label "Выбрать дату и время Сегодня 10:15" at bounding box center [1439, 448] width 191 height 52
click at [0, 0] on input "Выбрать дату и время Сегодня 10:15" at bounding box center [0, 0] width 0 height 0
click at [1439, 463] on div "Сегодня" at bounding box center [1396, 458] width 86 height 19
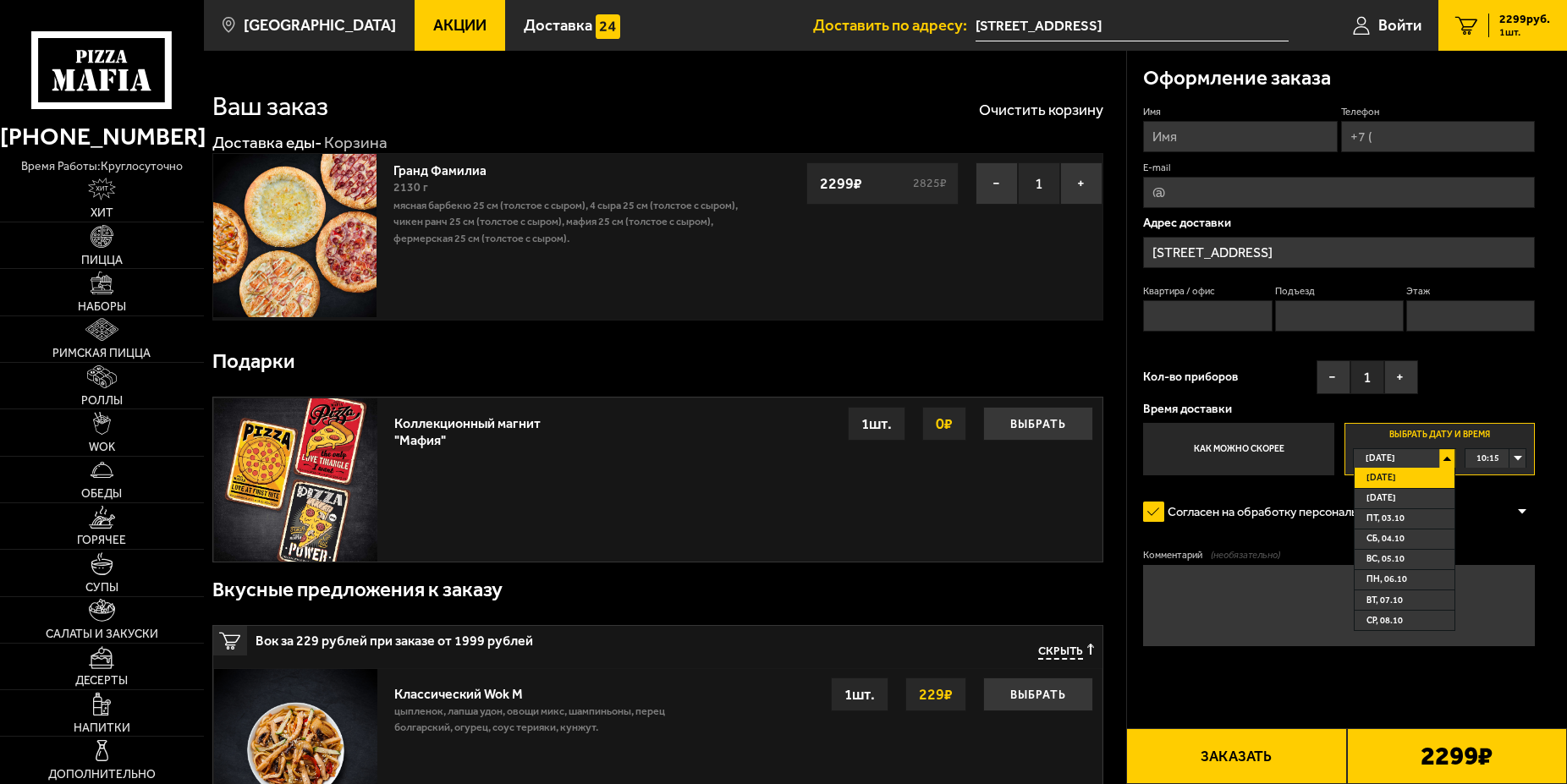
click at [1491, 494] on form "Имя Телефон E-mail Адрес доставки набережная реки Смоленки, 31 Квартира / офис …" at bounding box center [1338, 423] width 392 height 637
click at [1515, 461] on div "10:15" at bounding box center [1495, 458] width 60 height 19
click at [1506, 356] on div "Имя Телефон E-mail Адрес доставки набережная реки Смоленки, 31 Квартира / офис …" at bounding box center [1338, 290] width 392 height 370
click at [1243, 536] on form "Имя Телефон E-mail Адрес доставки набережная реки Смоленки, 31 Квартира / офис …" at bounding box center [1338, 423] width 392 height 637
click at [1468, 355] on div "Имя Телефон E-mail Адрес доставки набережная реки Смоленки, 31 Квартира / офис …" at bounding box center [1338, 290] width 392 height 370
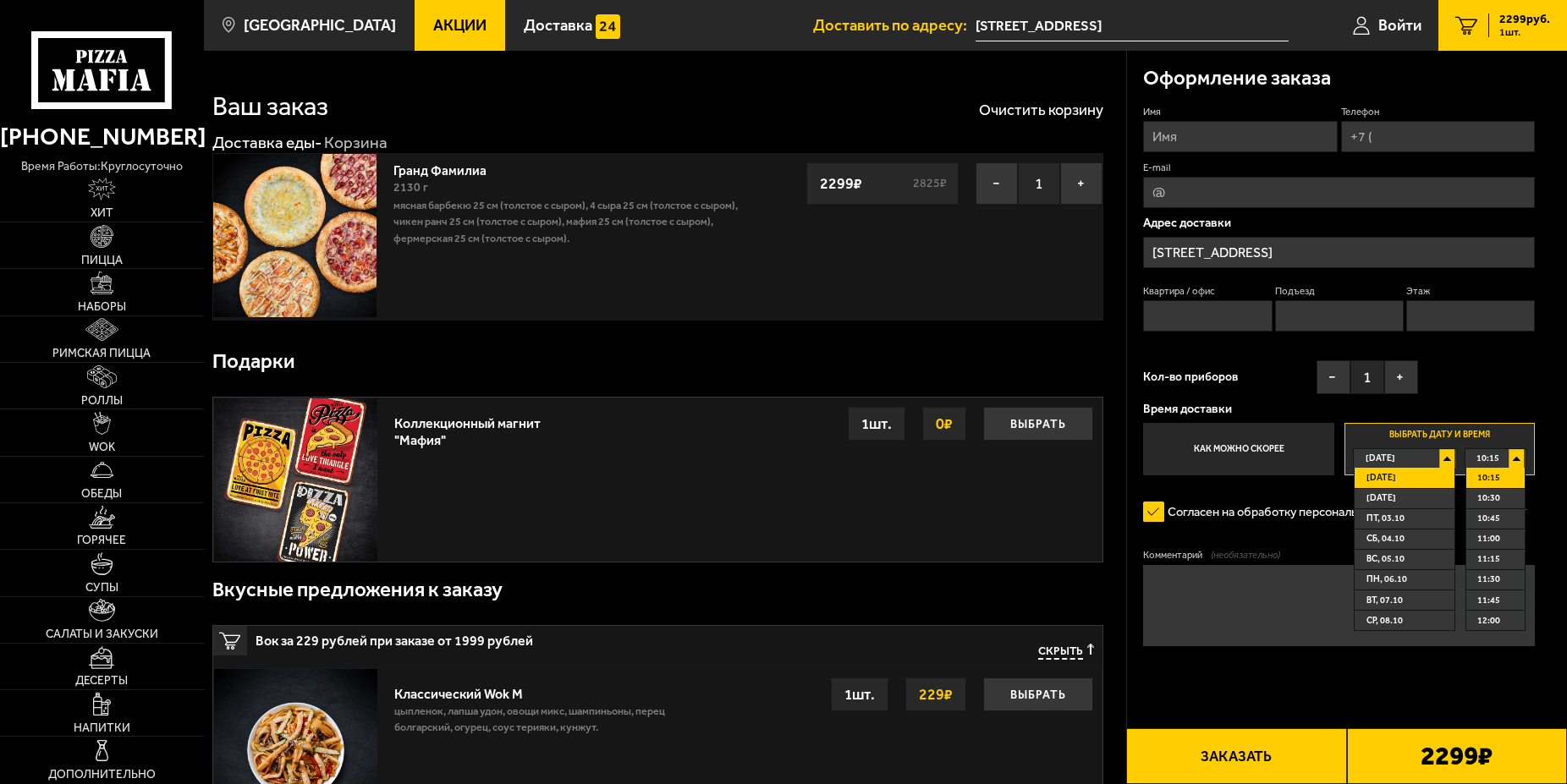
click at [1398, 137] on input "Телефон" at bounding box center [1438, 136] width 195 height 32
click at [524, 26] on span "Доставка" at bounding box center [558, 26] width 69 height 16
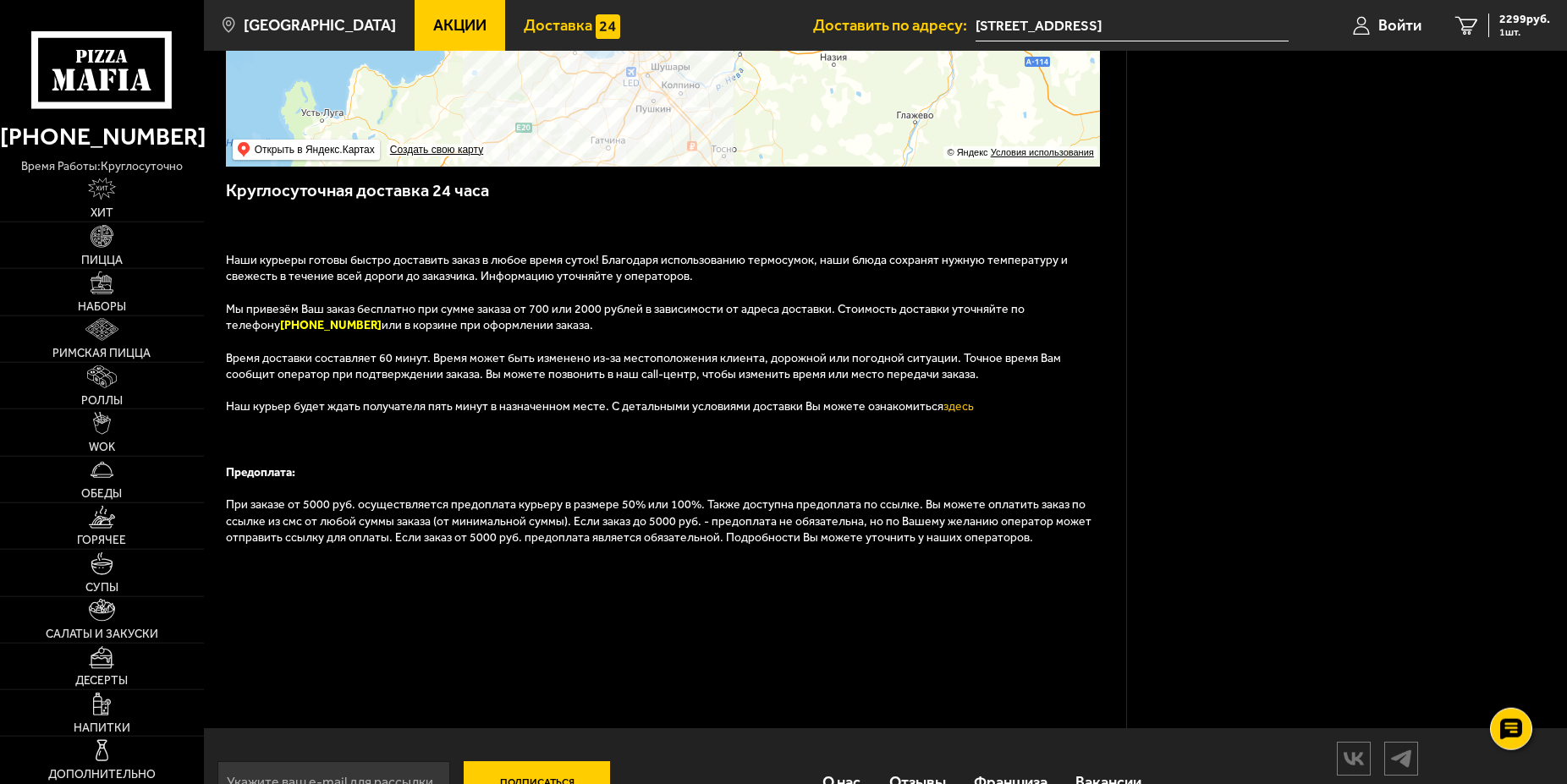
scroll to position [431, 0]
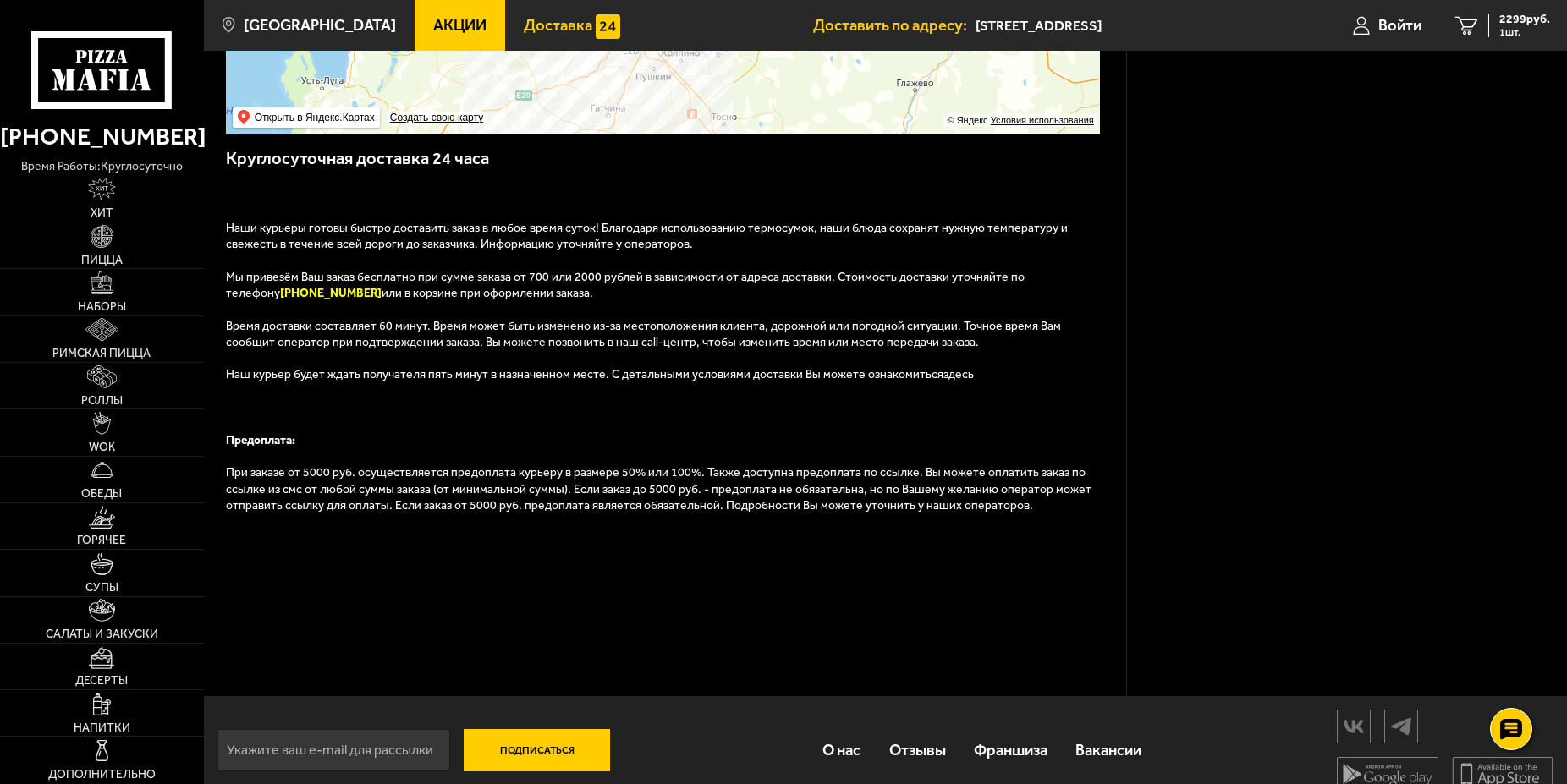
click at [943, 381] on link "здесь" at bounding box center [958, 374] width 31 height 15
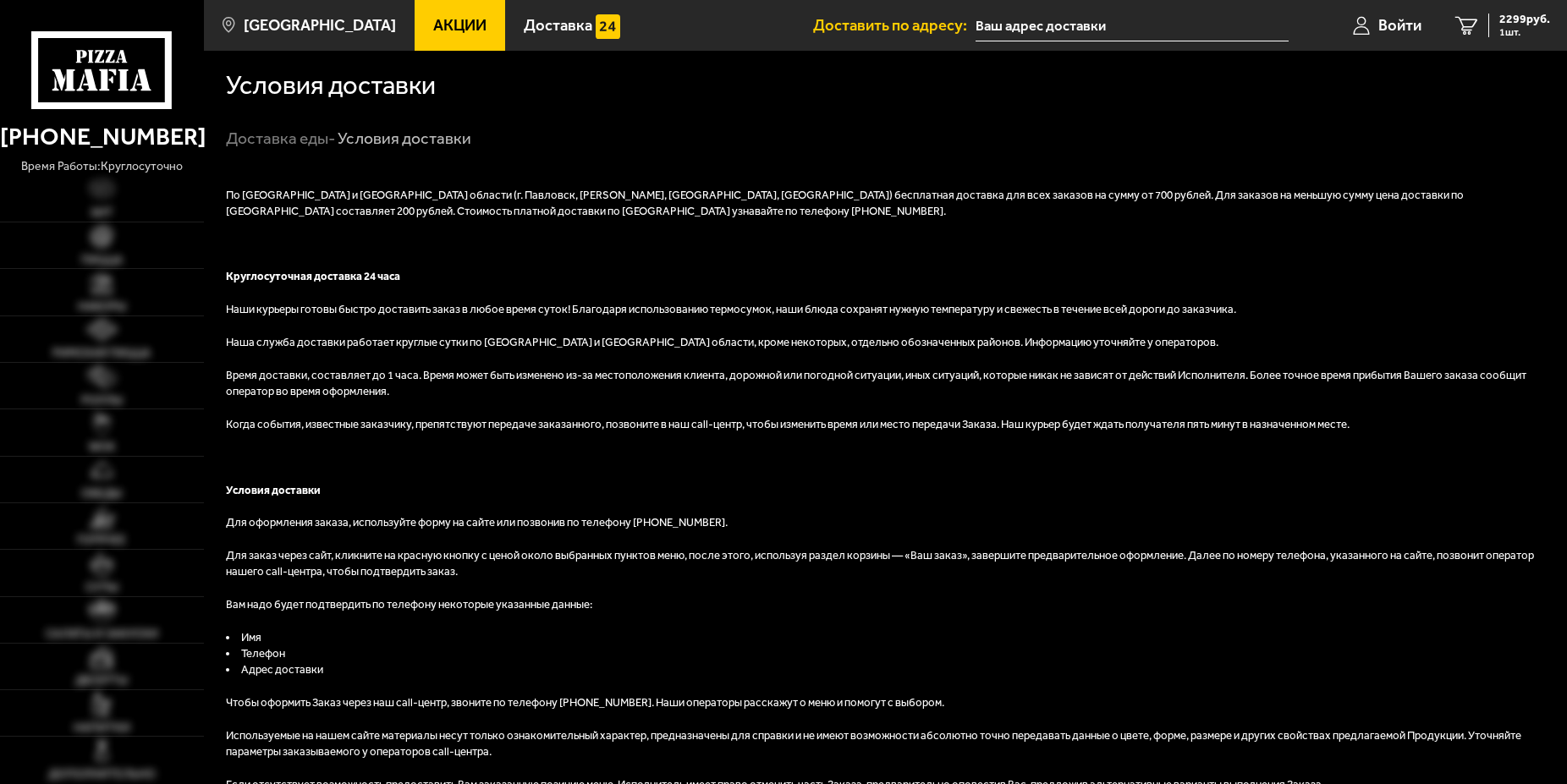
type input "[STREET_ADDRESS]"
click at [129, 67] on icon at bounding box center [102, 70] width 141 height 78
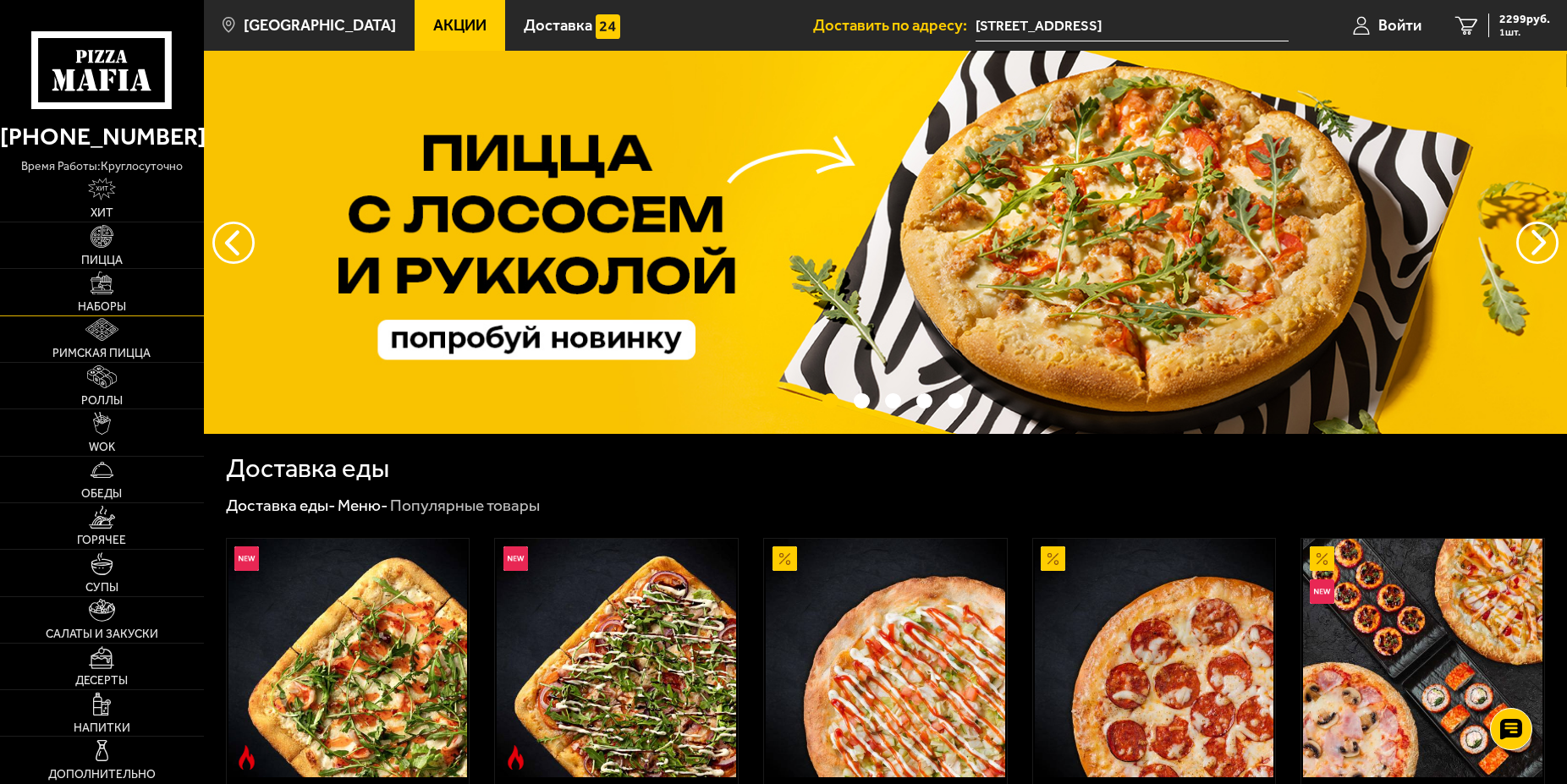
click at [129, 302] on link "Наборы" at bounding box center [102, 291] width 204 height 45
